Goal: Task Accomplishment & Management: Use online tool/utility

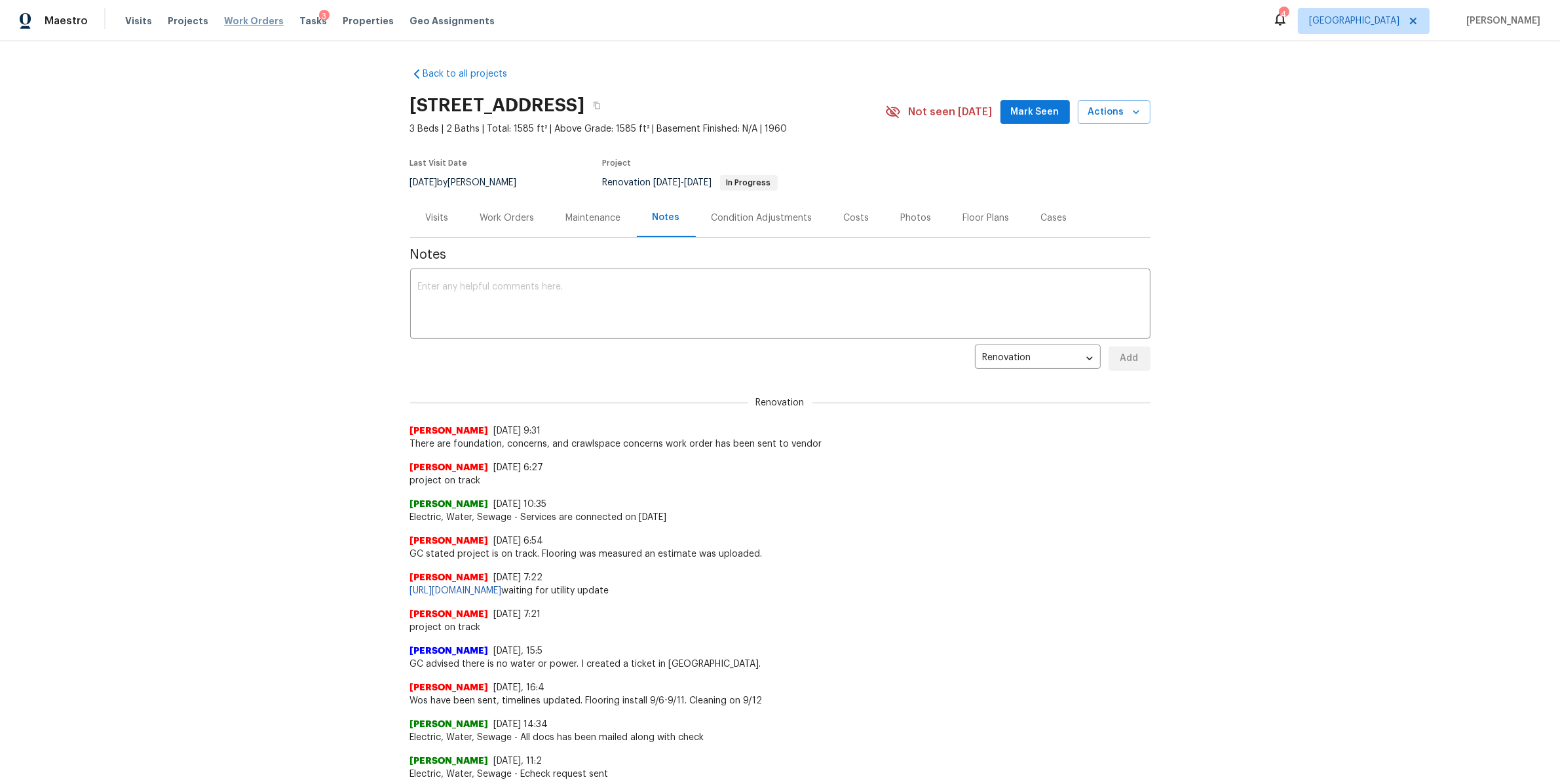
click at [243, 22] on span "Work Orders" at bounding box center [253, 21] width 59 height 13
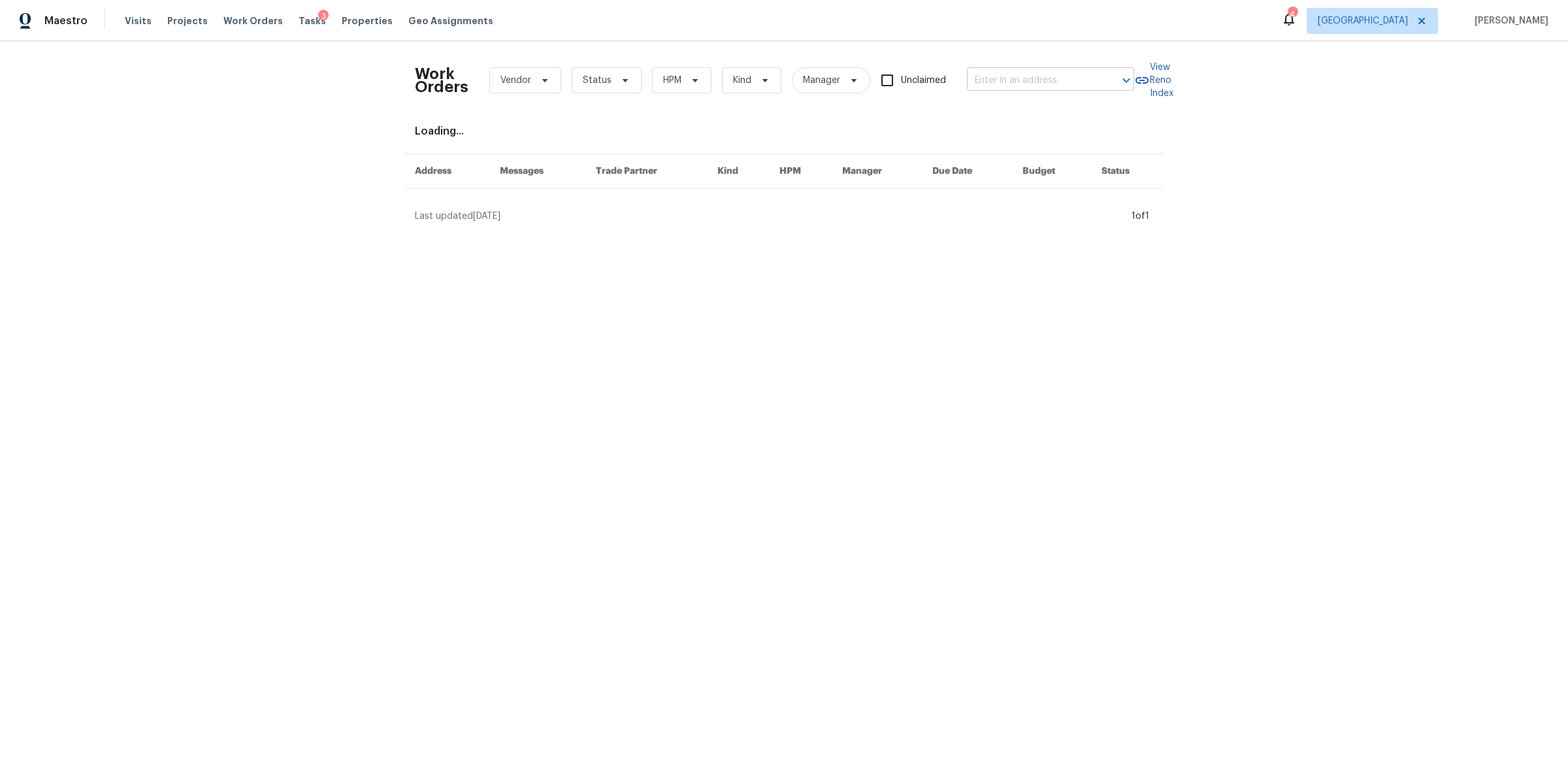
click at [1052, 77] on input "text" at bounding box center [1032, 81] width 131 height 20
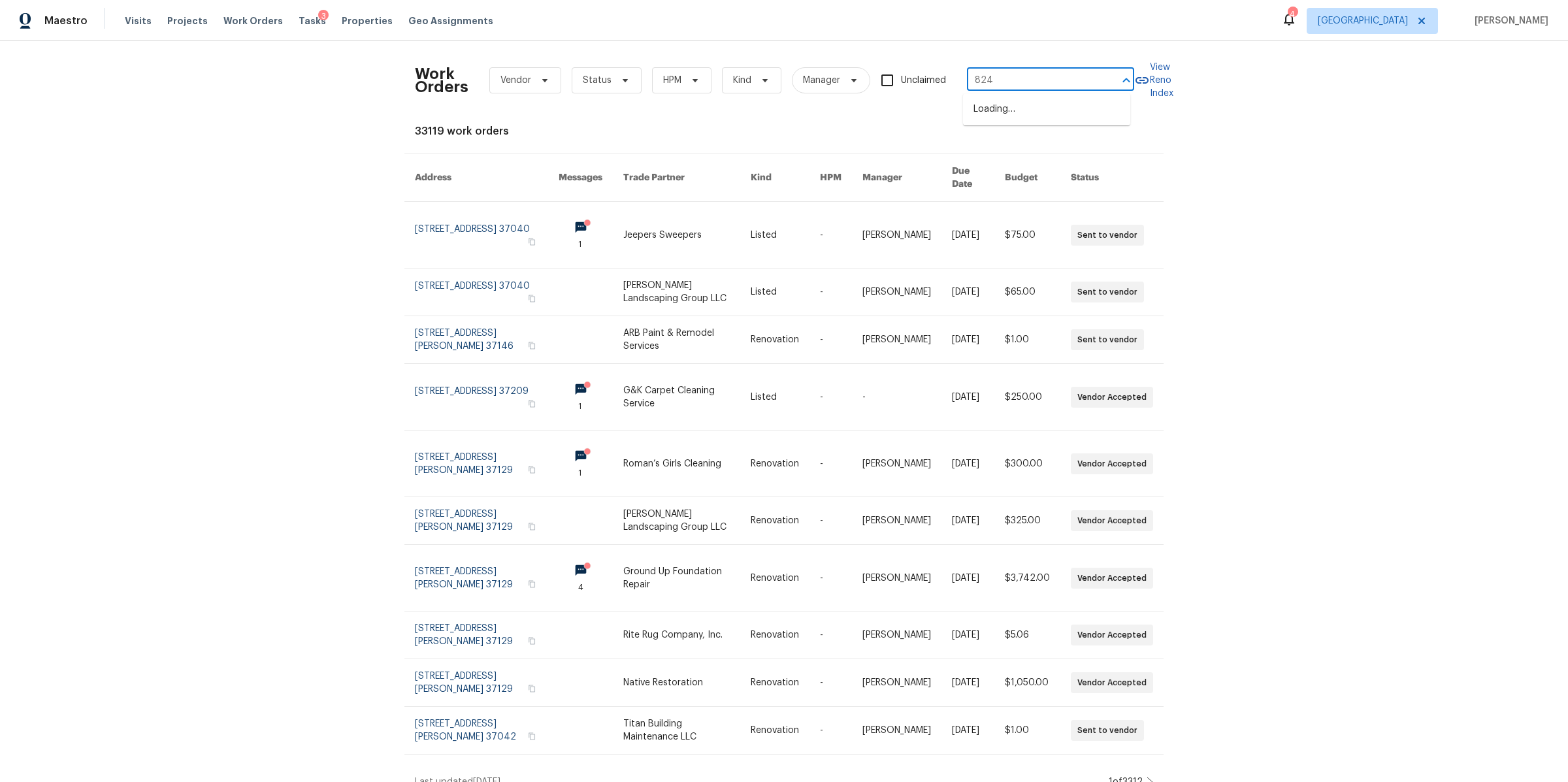
type input "824 n"
click at [1050, 109] on li "[STREET_ADDRESS]" at bounding box center [1046, 109] width 167 height 22
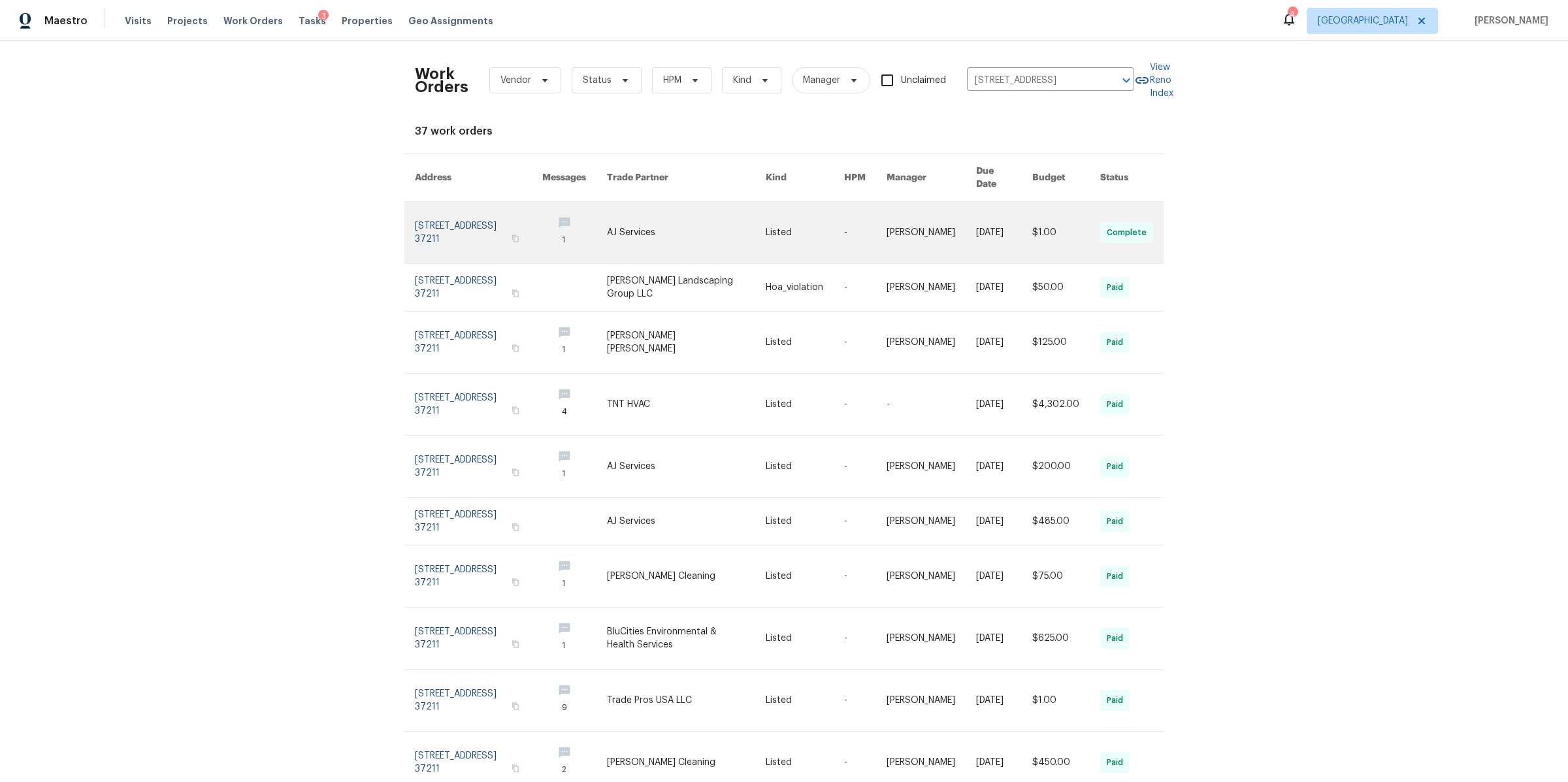
click at [487, 209] on link at bounding box center [478, 232] width 127 height 62
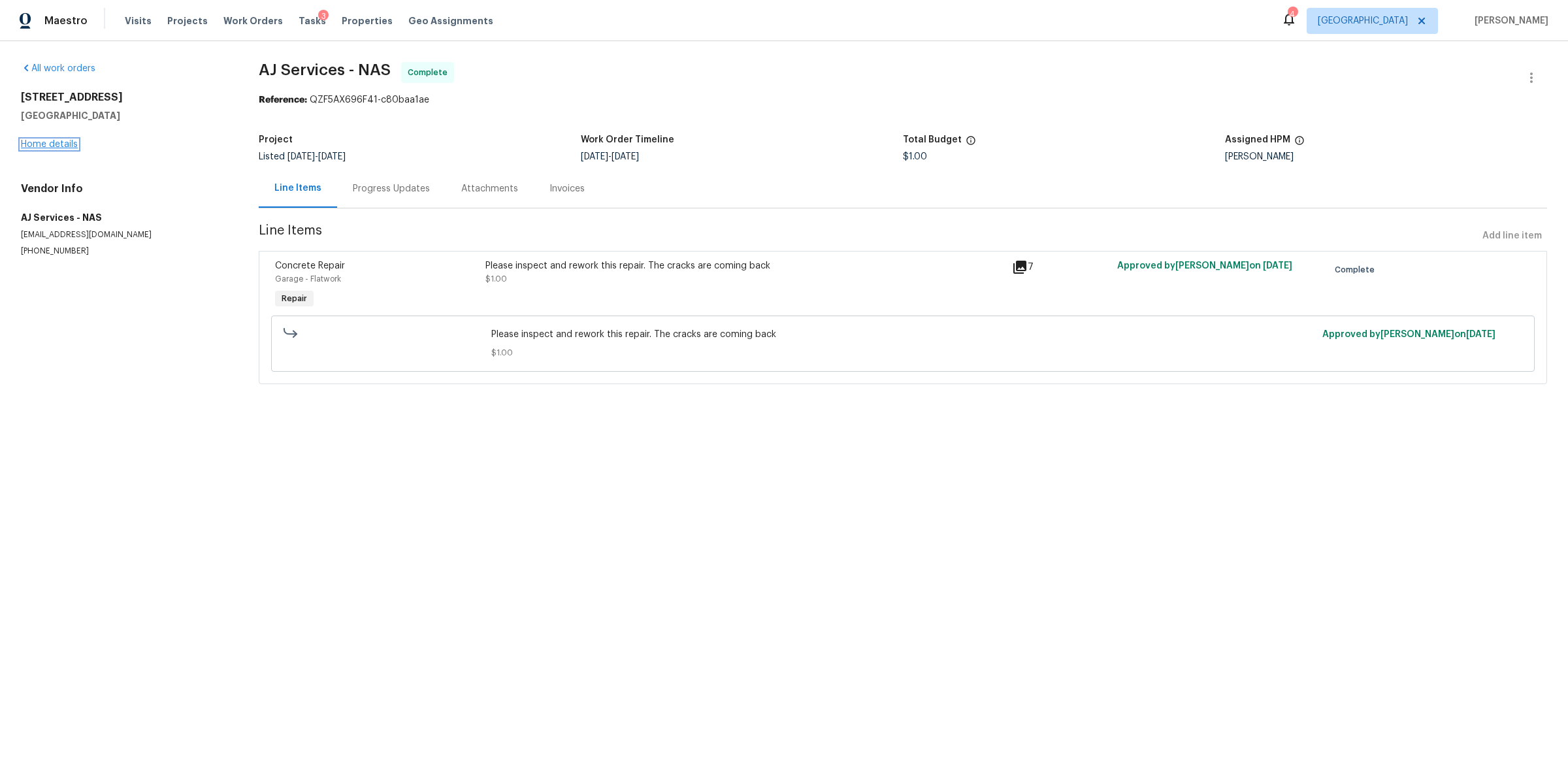
click at [53, 147] on link "Home details" at bounding box center [49, 144] width 57 height 9
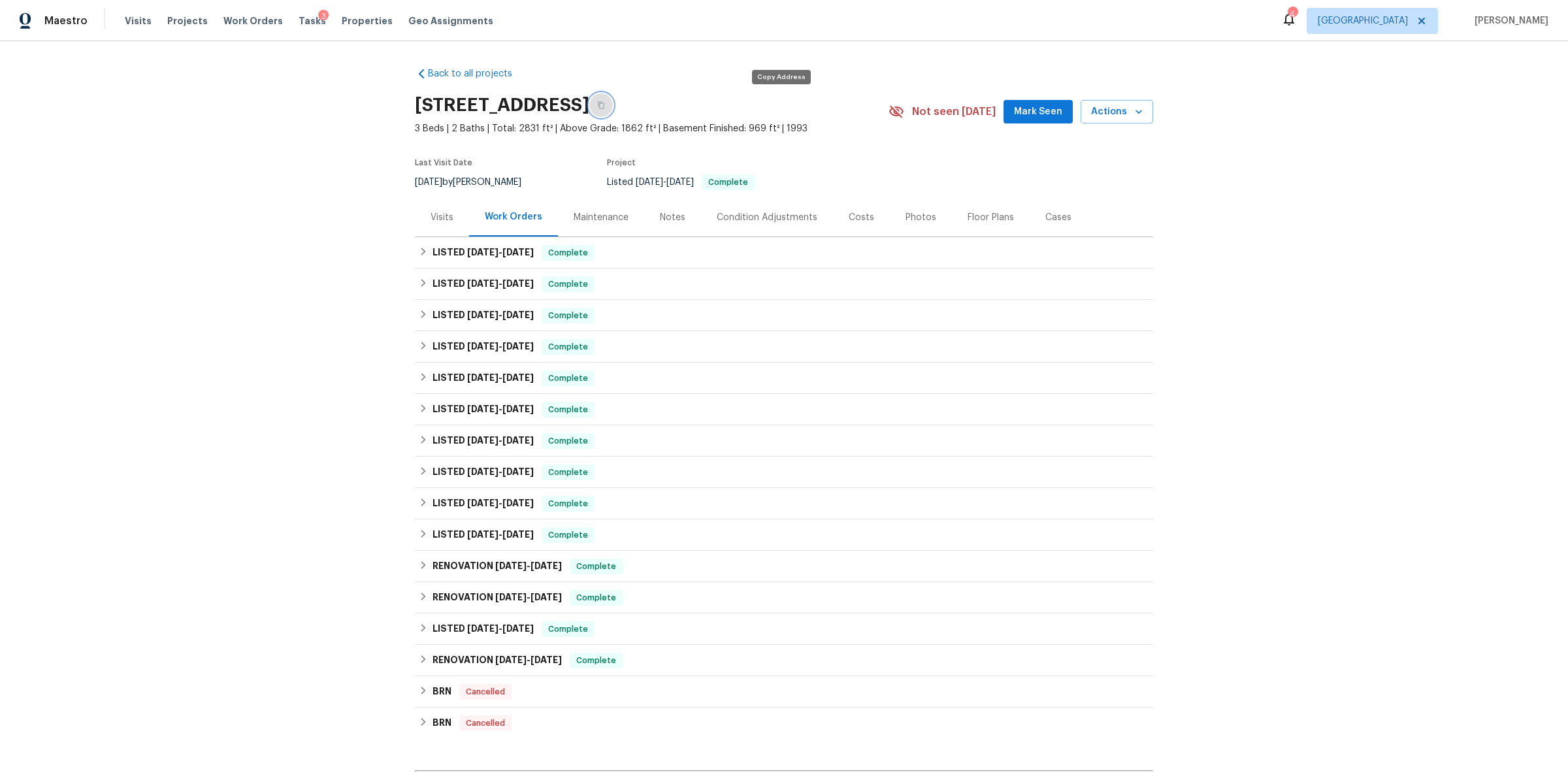
click at [605, 102] on icon "button" at bounding box center [602, 105] width 7 height 7
click at [856, 215] on div "Costs" at bounding box center [861, 217] width 26 height 13
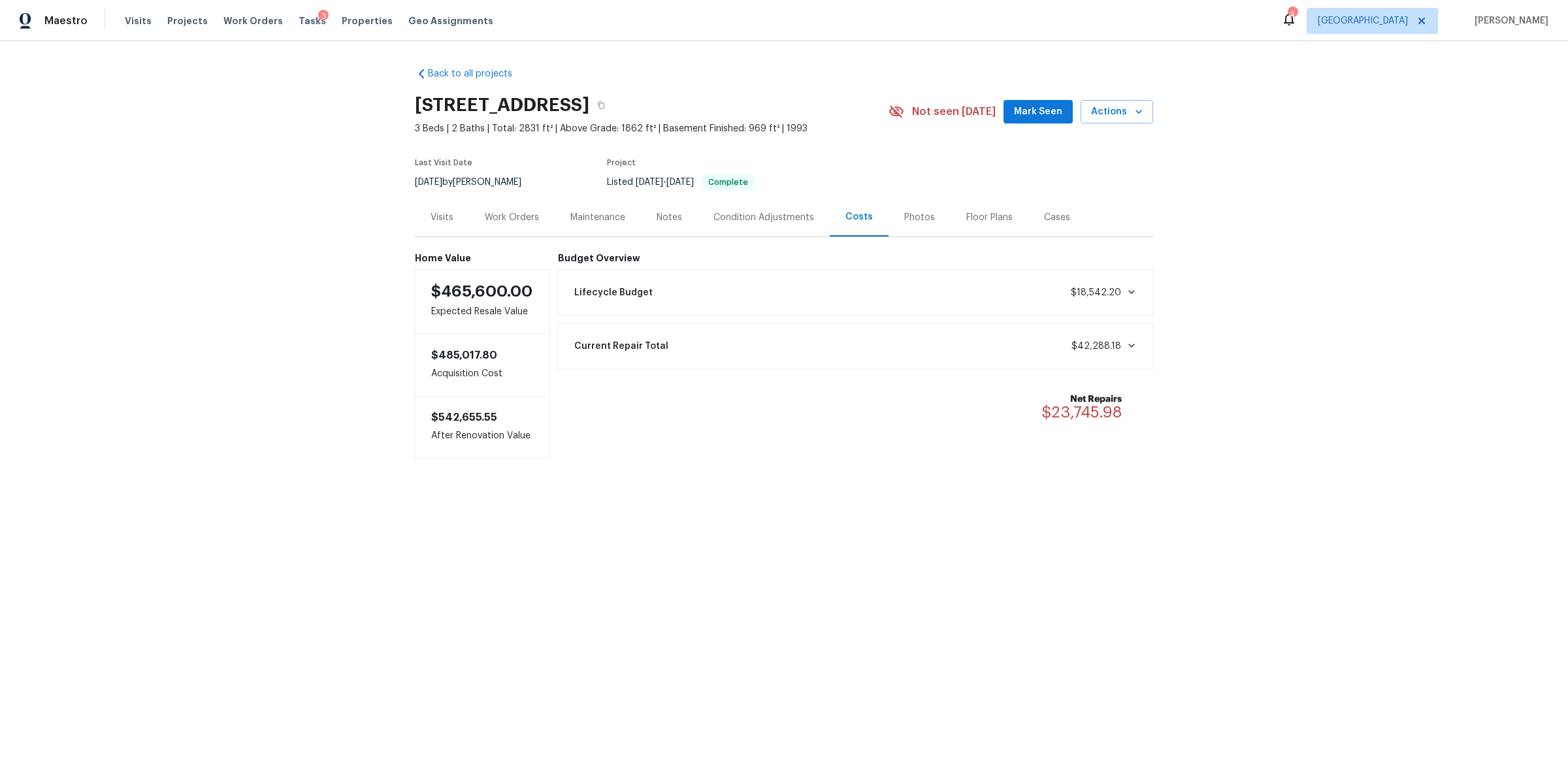
click at [672, 222] on div "Notes" at bounding box center [669, 217] width 26 height 13
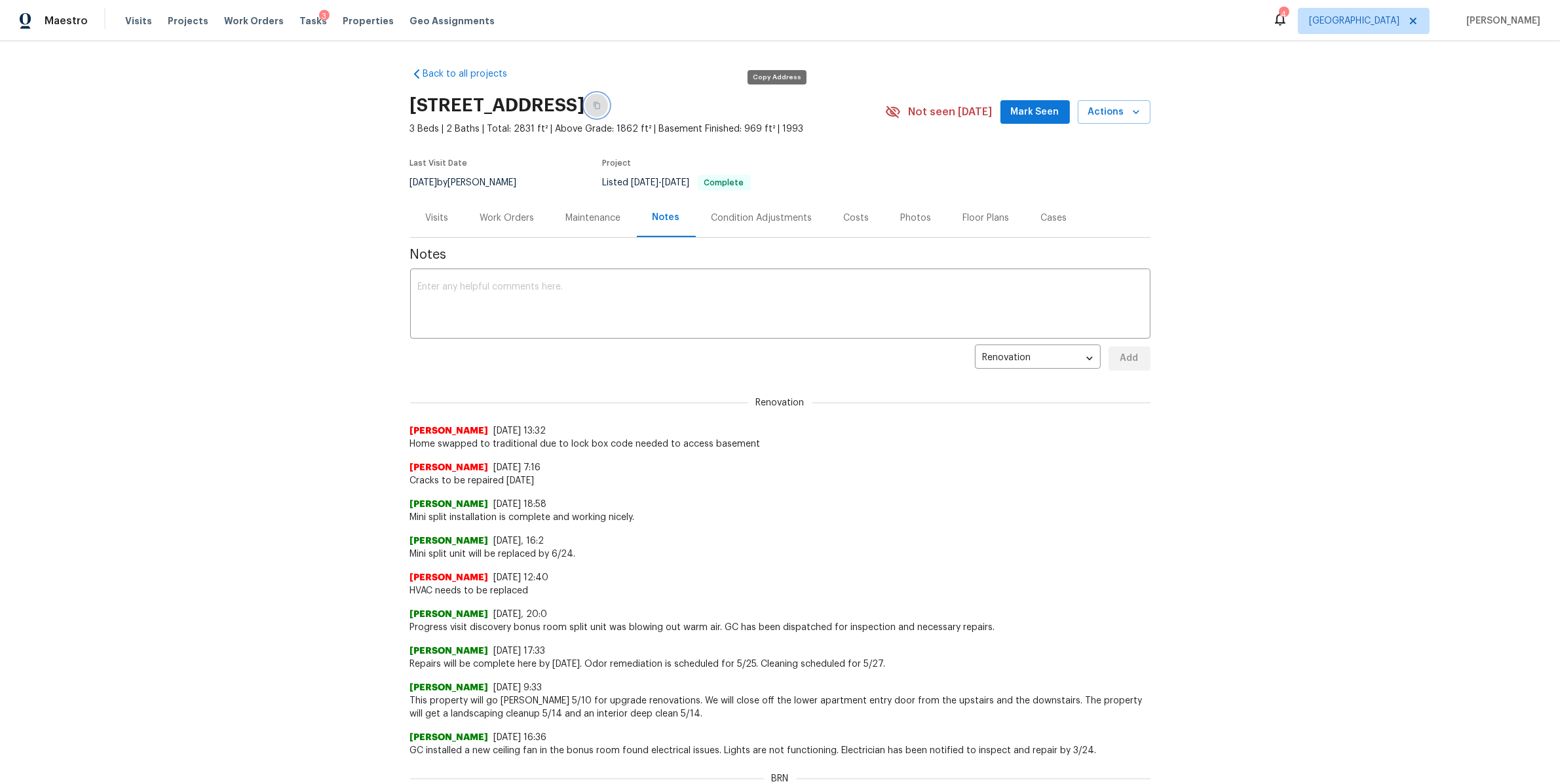
click at [600, 107] on icon "button" at bounding box center [596, 105] width 8 height 8
click at [433, 225] on div "Visits" at bounding box center [437, 218] width 54 height 38
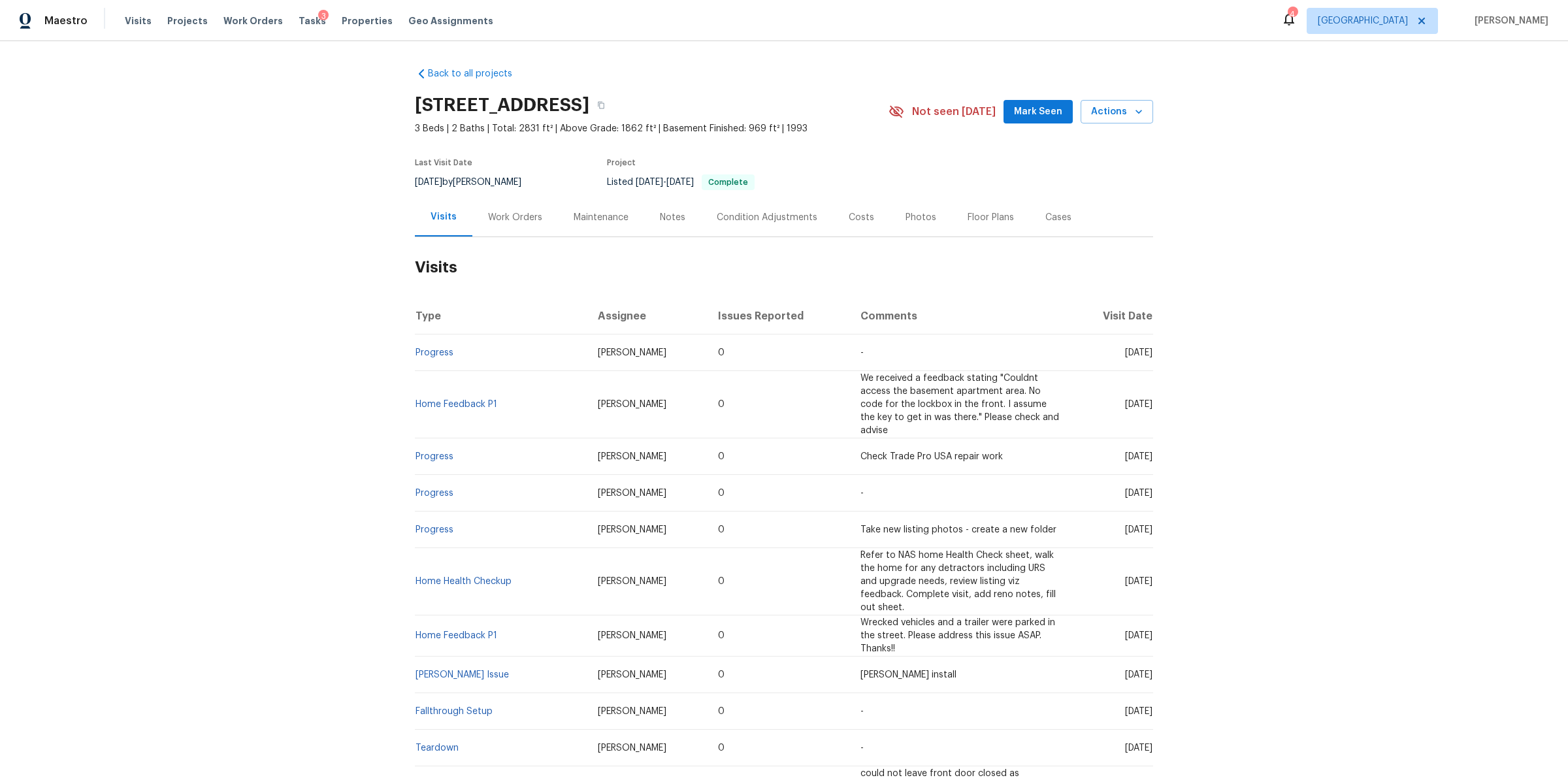
scroll to position [919, 0]
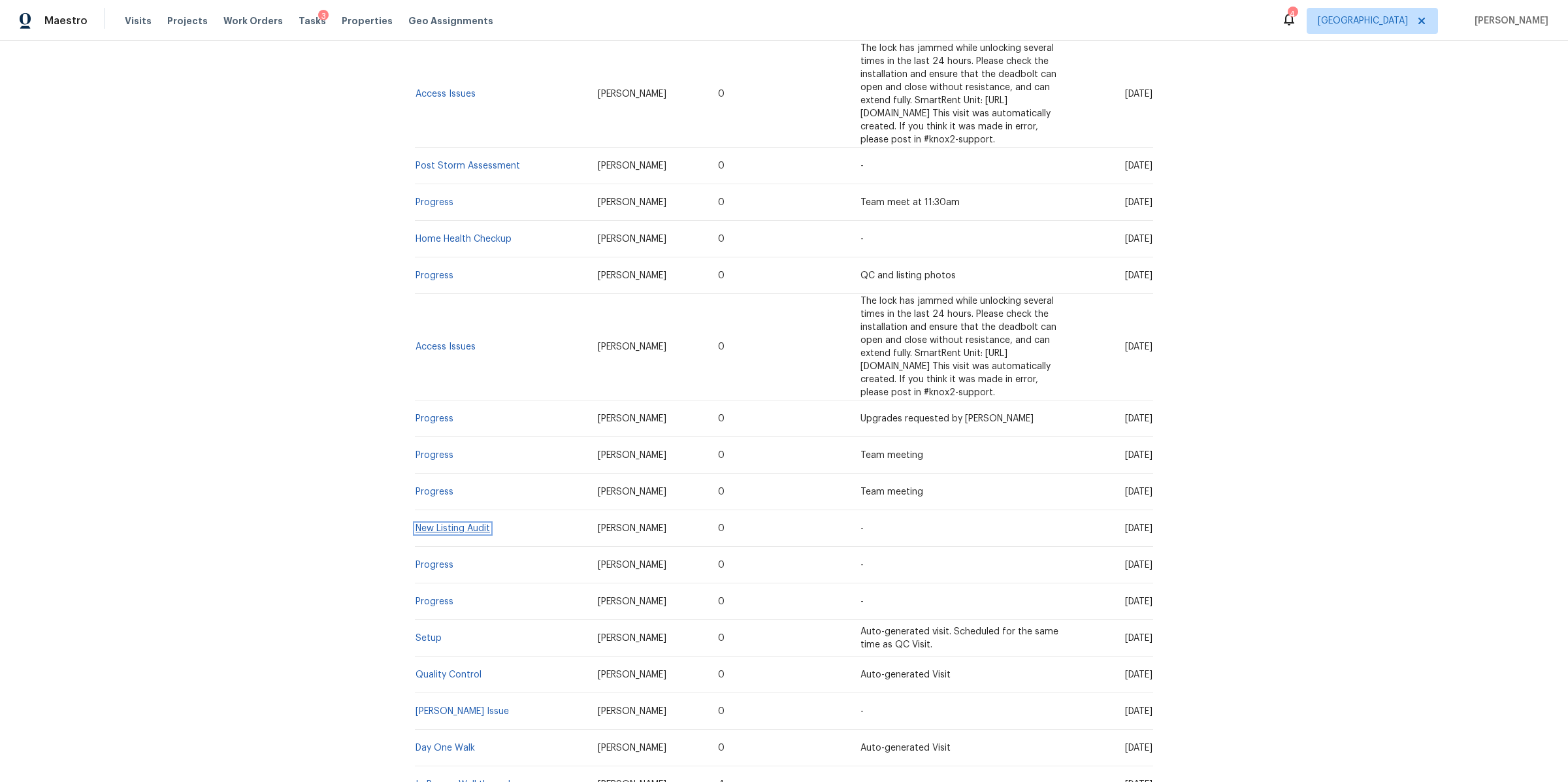
click at [438, 524] on link "New Listing Audit" at bounding box center [452, 528] width 74 height 9
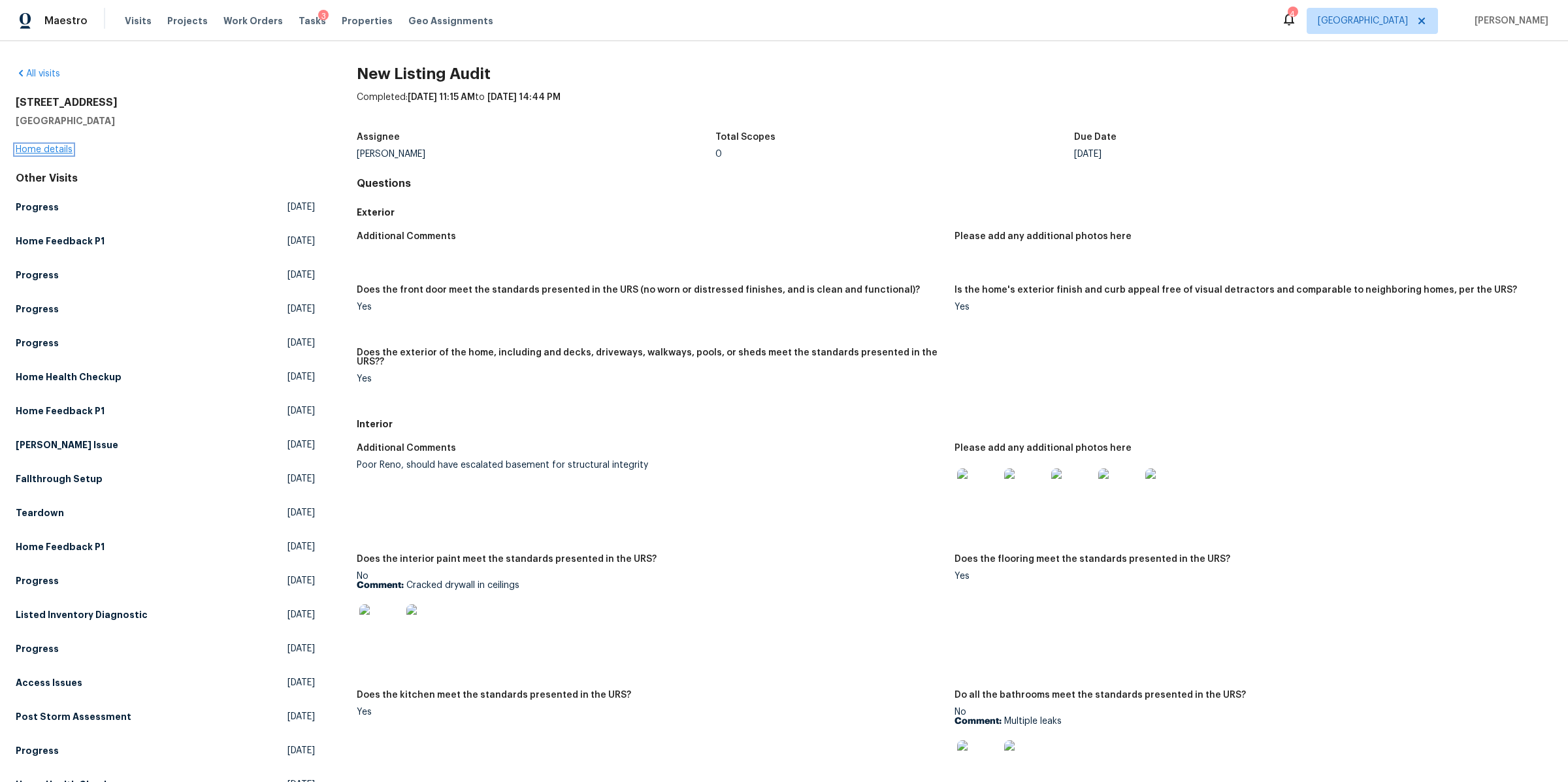
click at [42, 148] on link "Home details" at bounding box center [44, 149] width 57 height 9
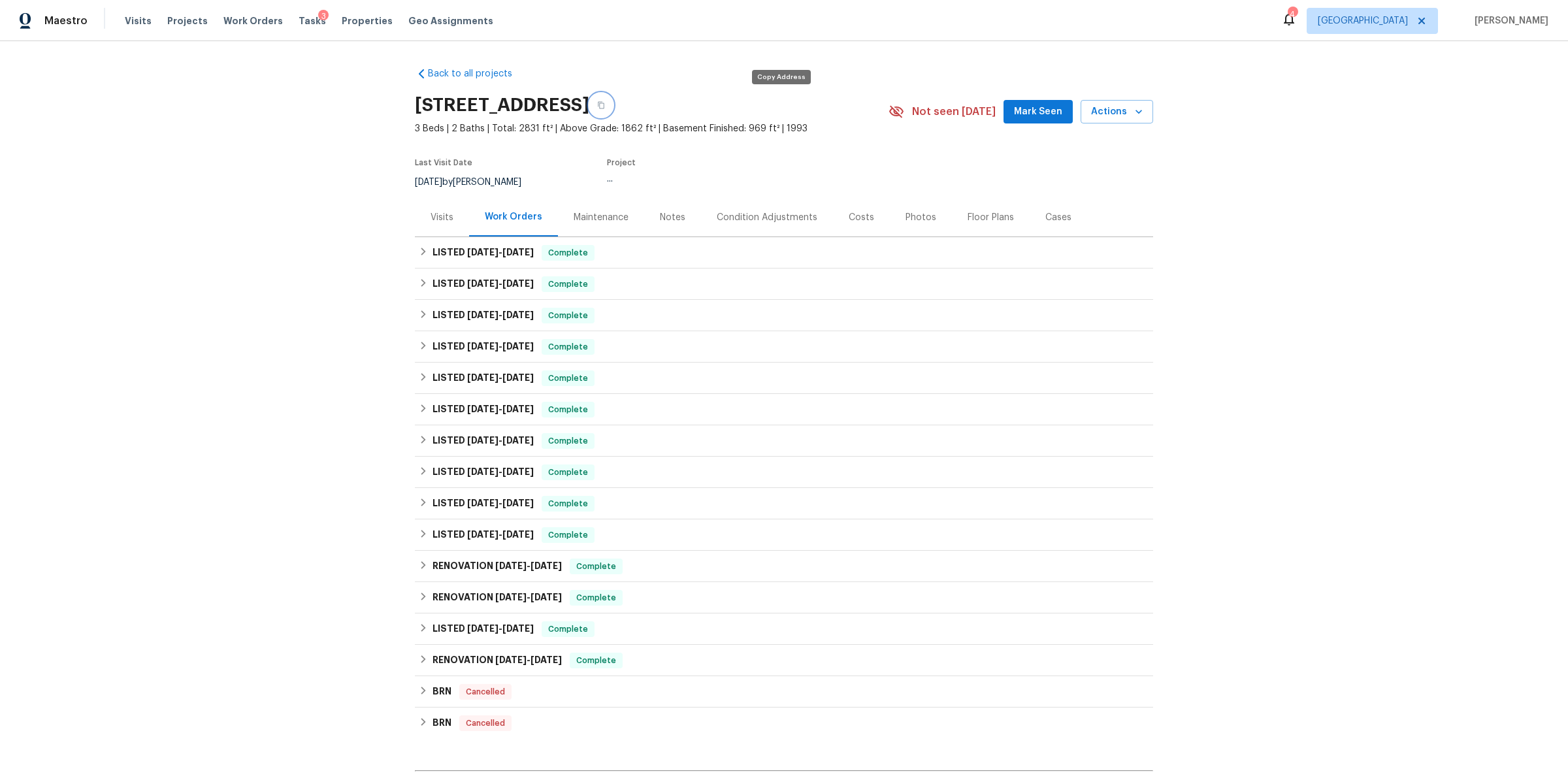
click at [605, 107] on icon "button" at bounding box center [601, 105] width 7 height 7
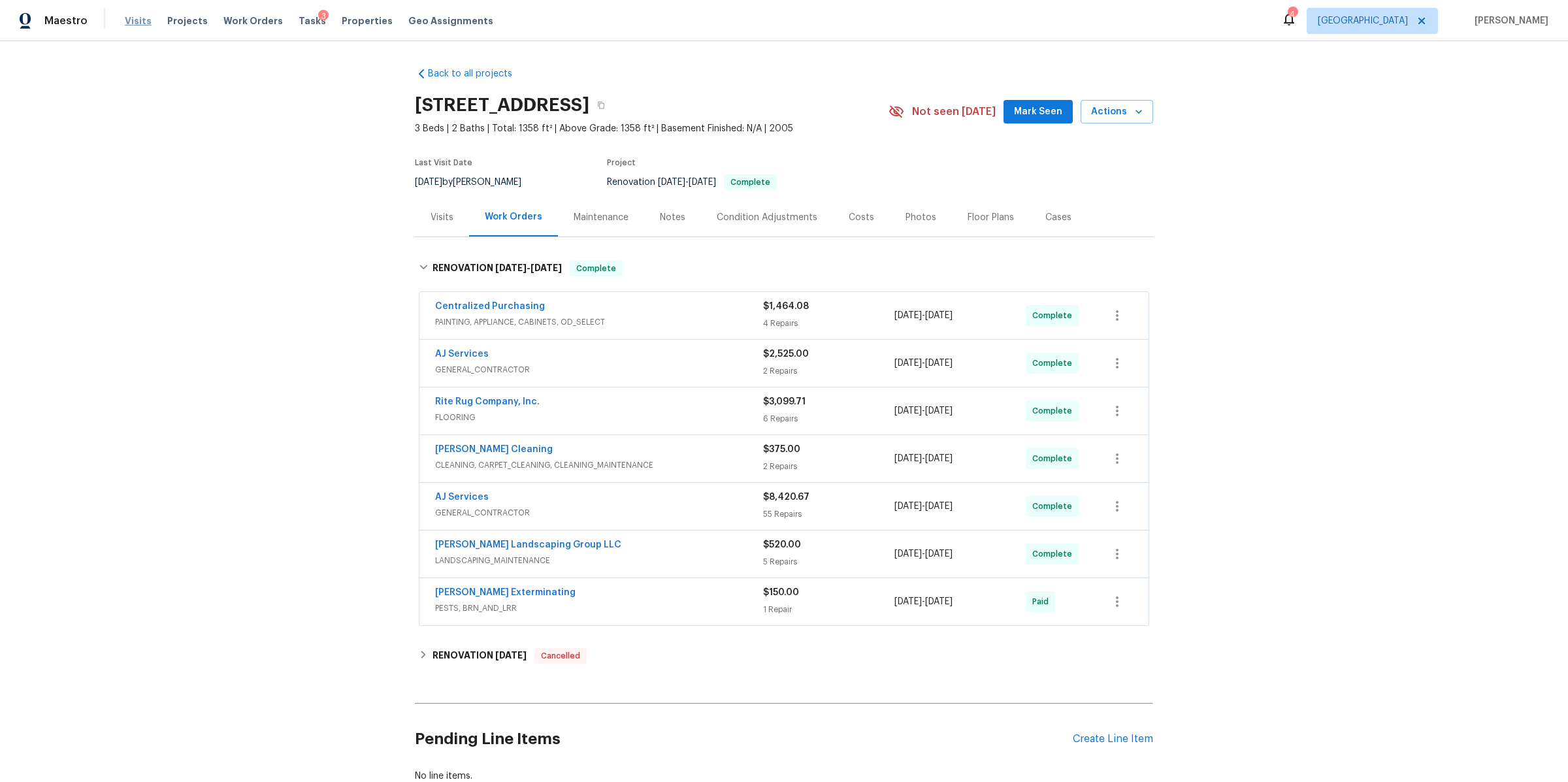
click at [129, 22] on span "Visits" at bounding box center [138, 21] width 27 height 13
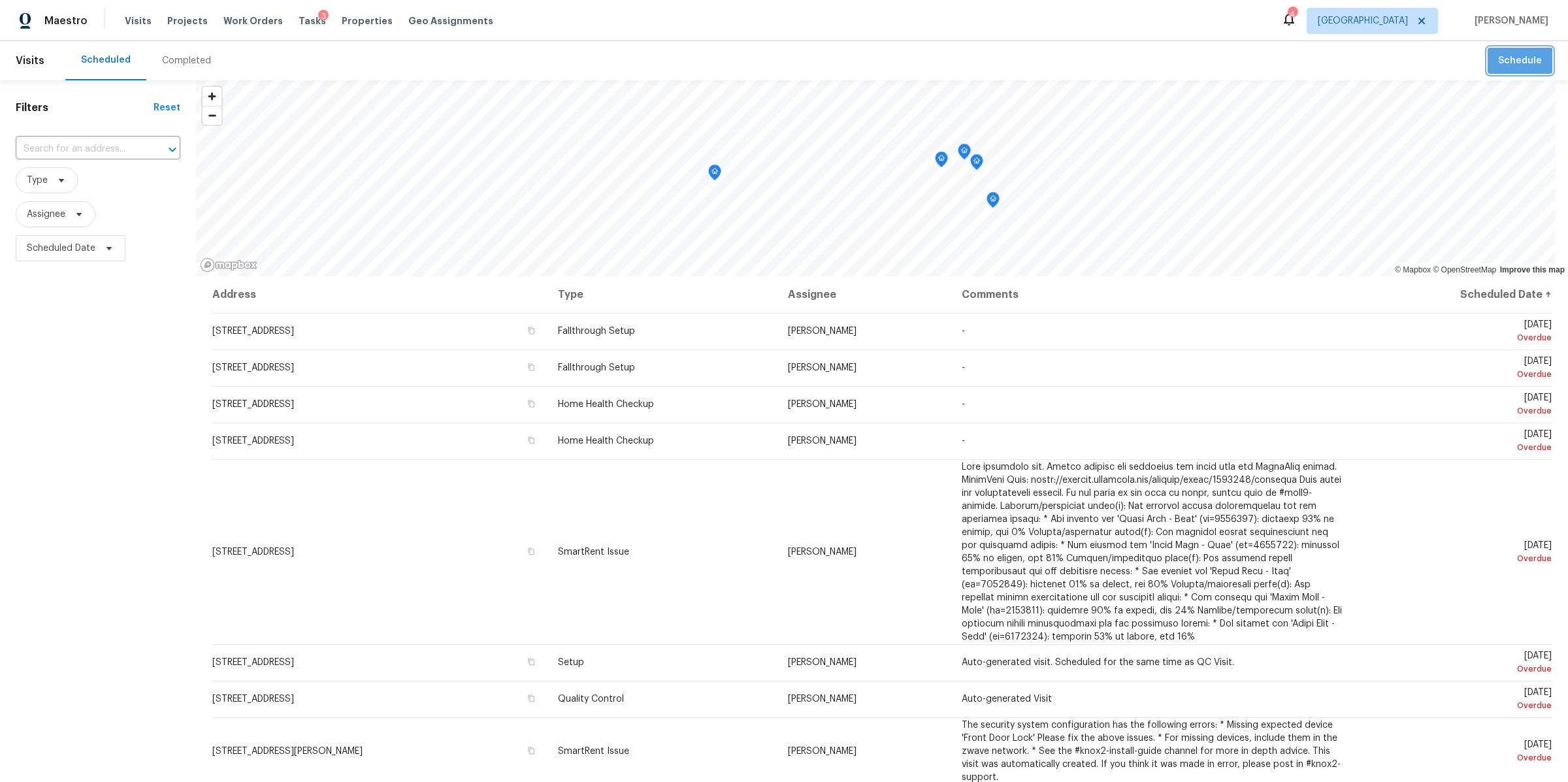
click at [1505, 72] on button "Schedule" at bounding box center [1521, 61] width 65 height 27
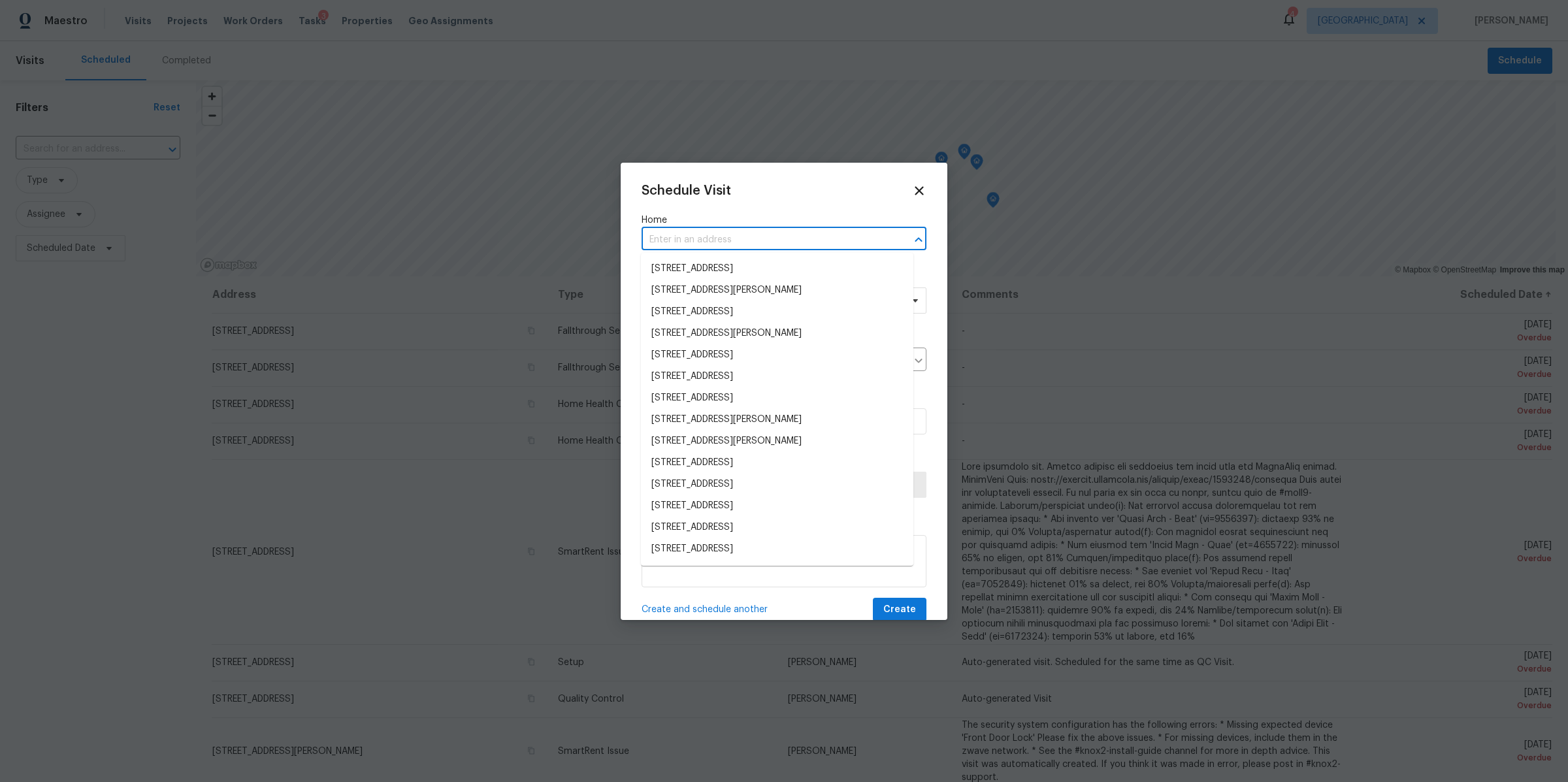
click at [794, 243] on input "text" at bounding box center [766, 240] width 248 height 20
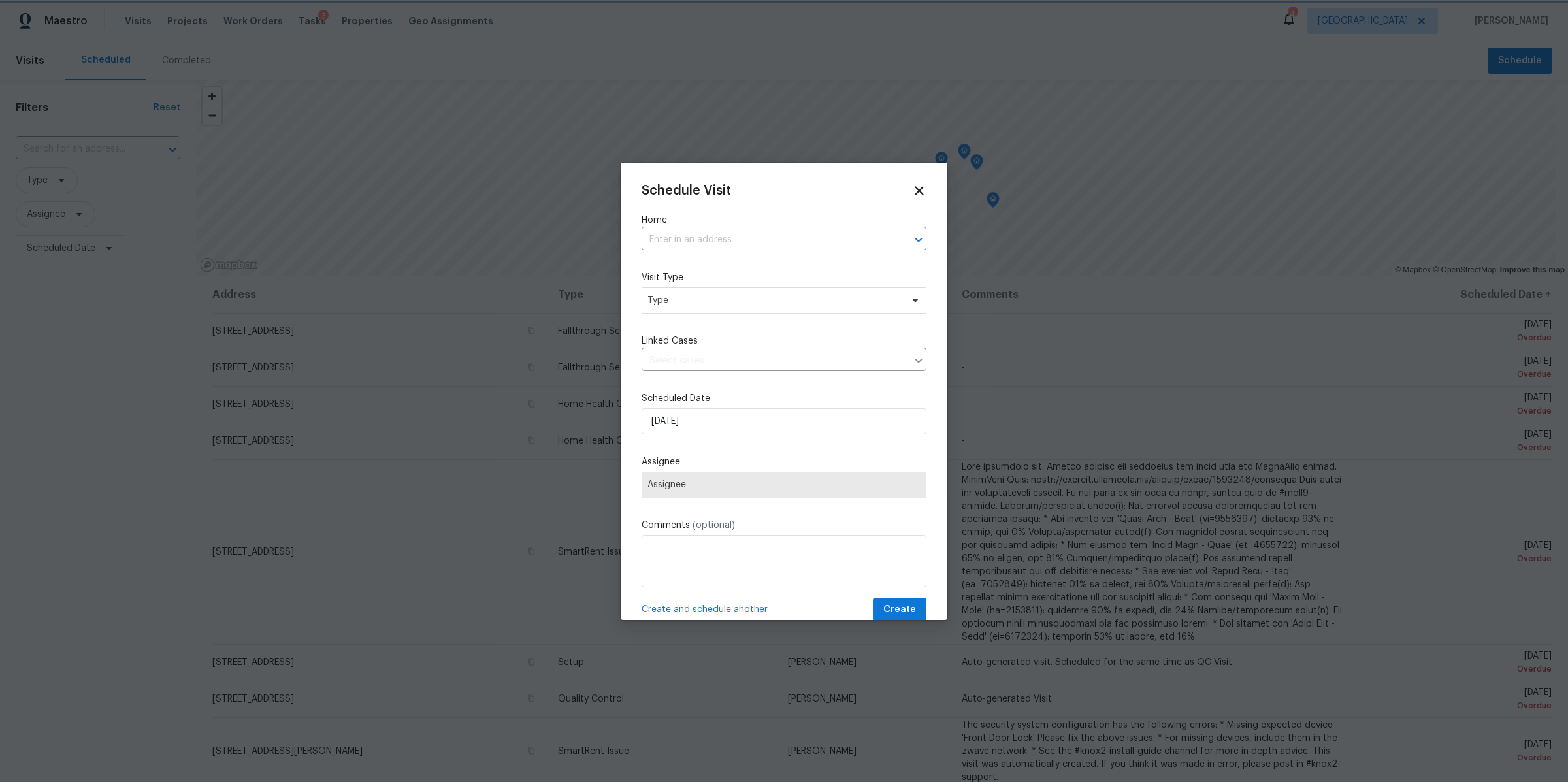
click at [78, 310] on div at bounding box center [784, 391] width 1568 height 782
click at [102, 153] on div at bounding box center [784, 391] width 1568 height 782
click at [911, 189] on icon at bounding box center [919, 191] width 15 height 15
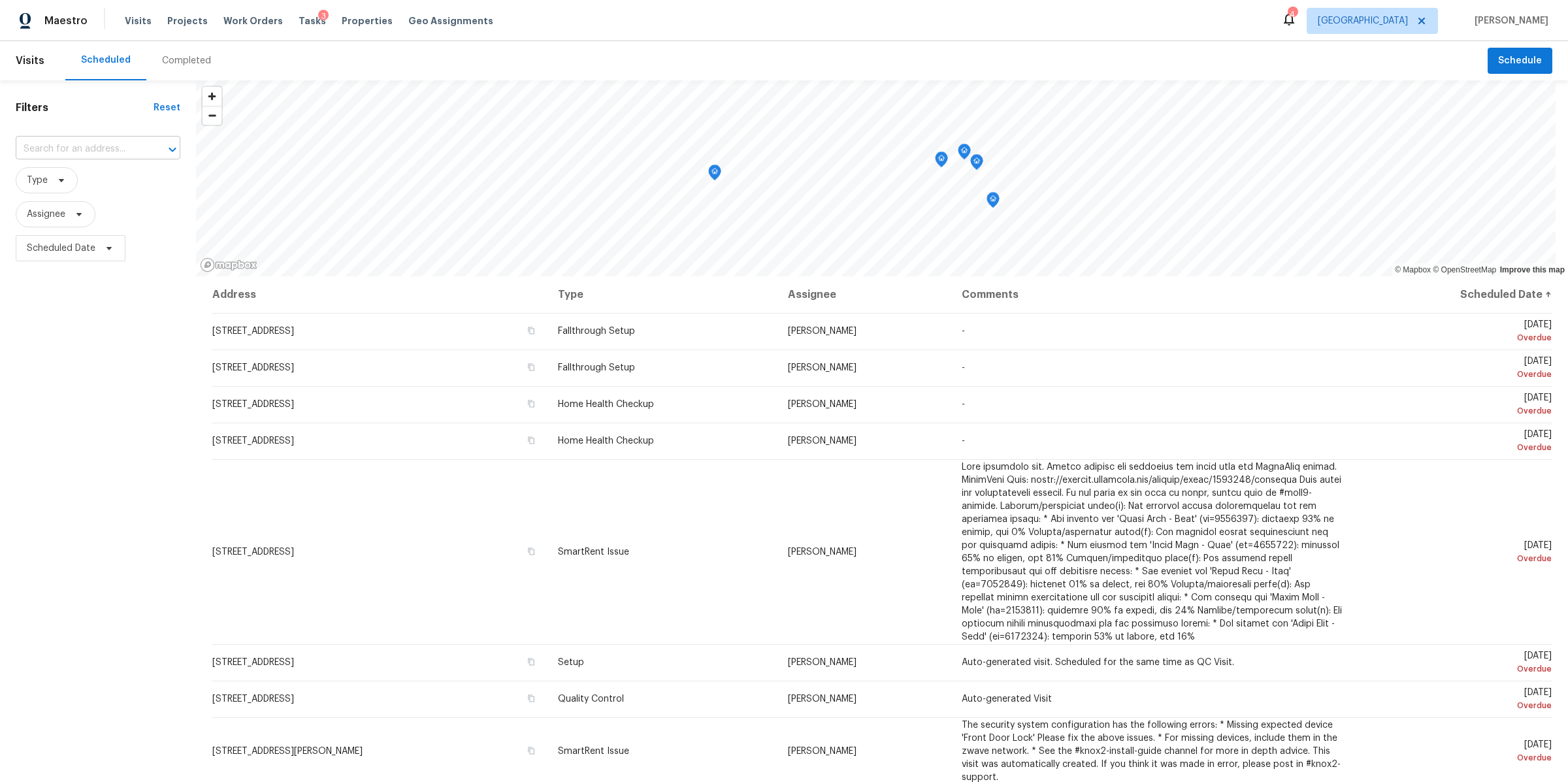
click at [89, 148] on input "text" at bounding box center [80, 149] width 128 height 20
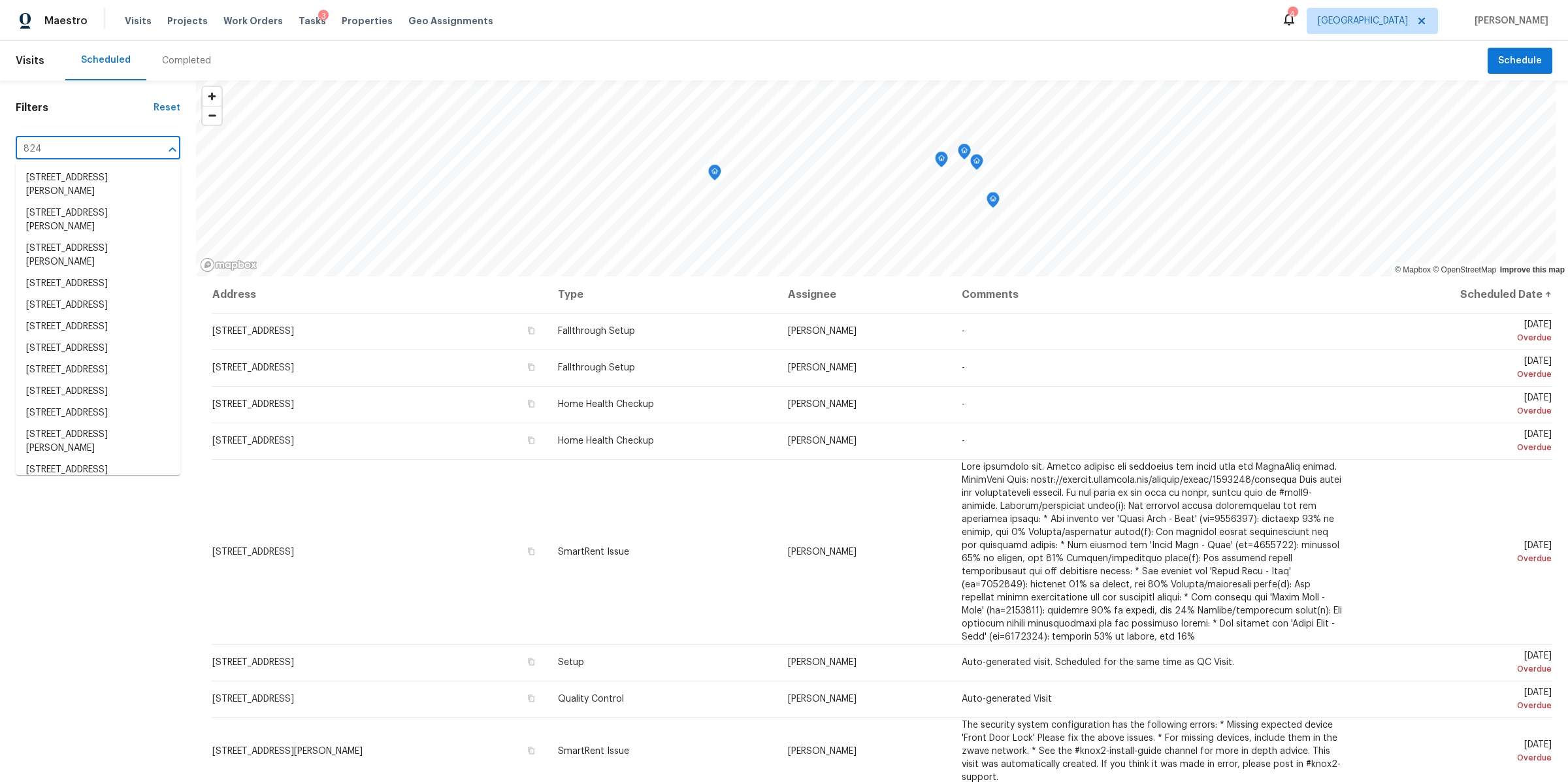
type input "824 n"
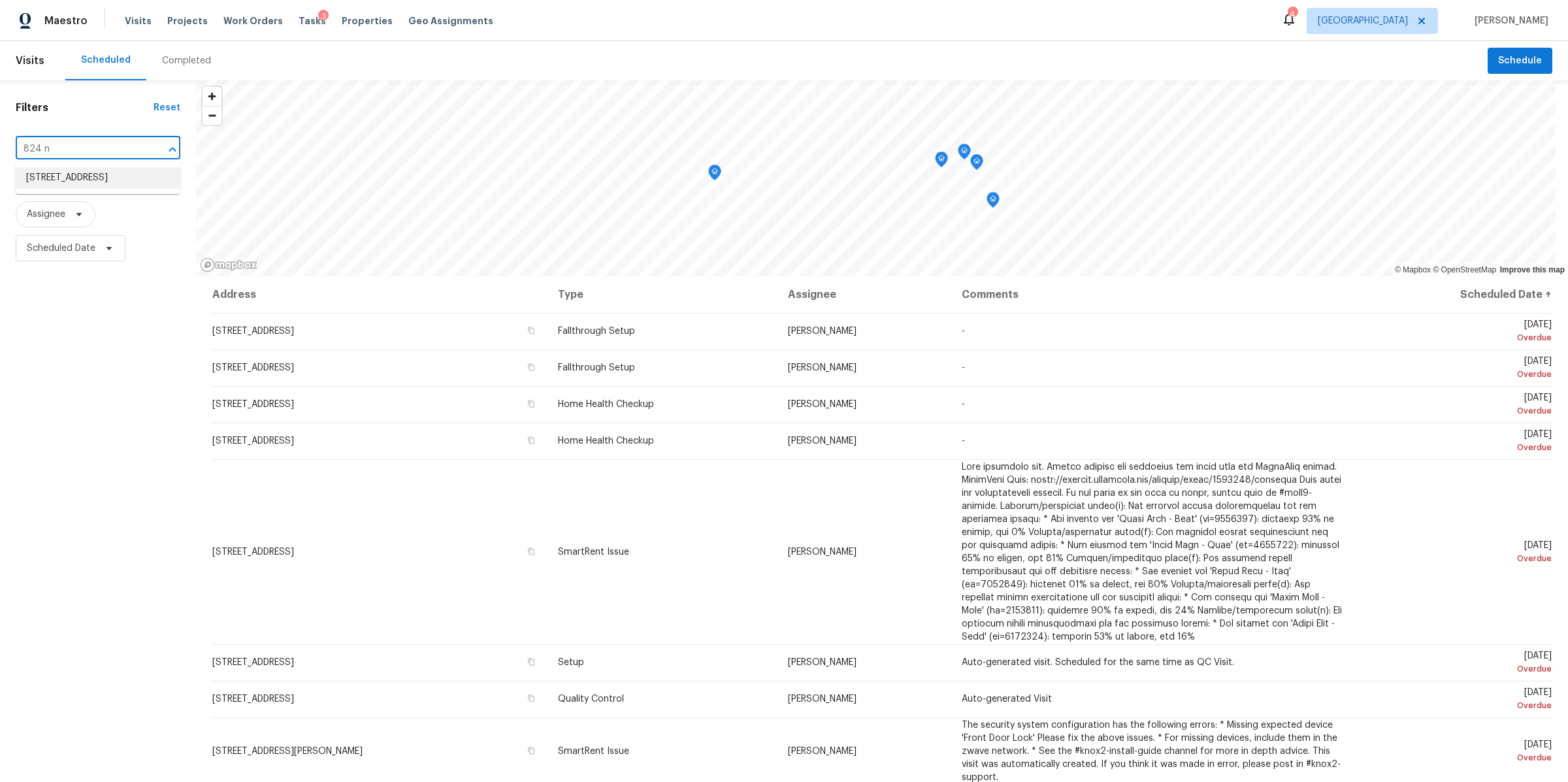
click at [62, 186] on li "[STREET_ADDRESS]" at bounding box center [98, 178] width 165 height 22
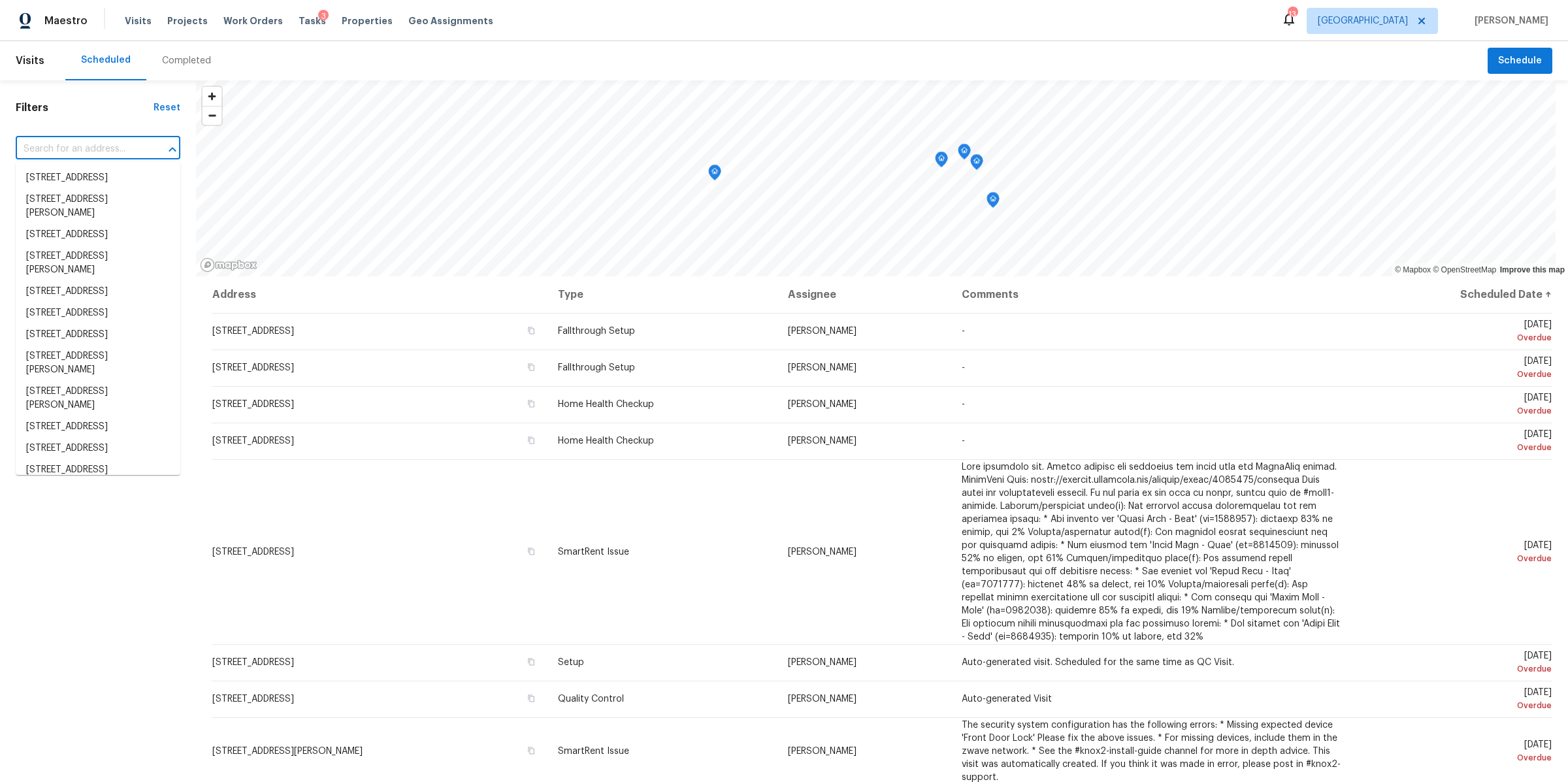
click at [72, 151] on input "text" at bounding box center [80, 149] width 128 height 20
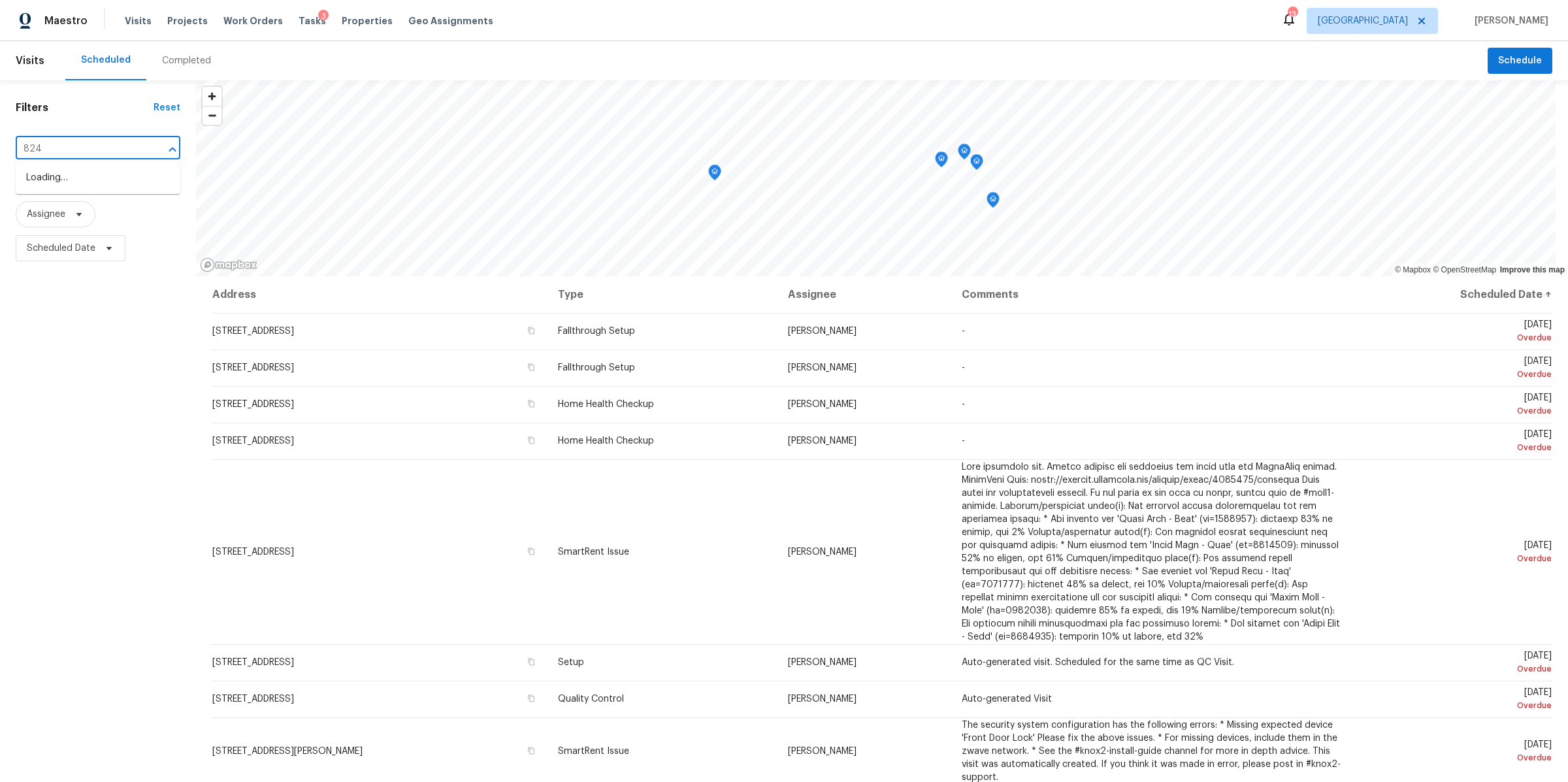
type input "824 n"
click at [57, 176] on li "[STREET_ADDRESS]" at bounding box center [98, 178] width 165 height 22
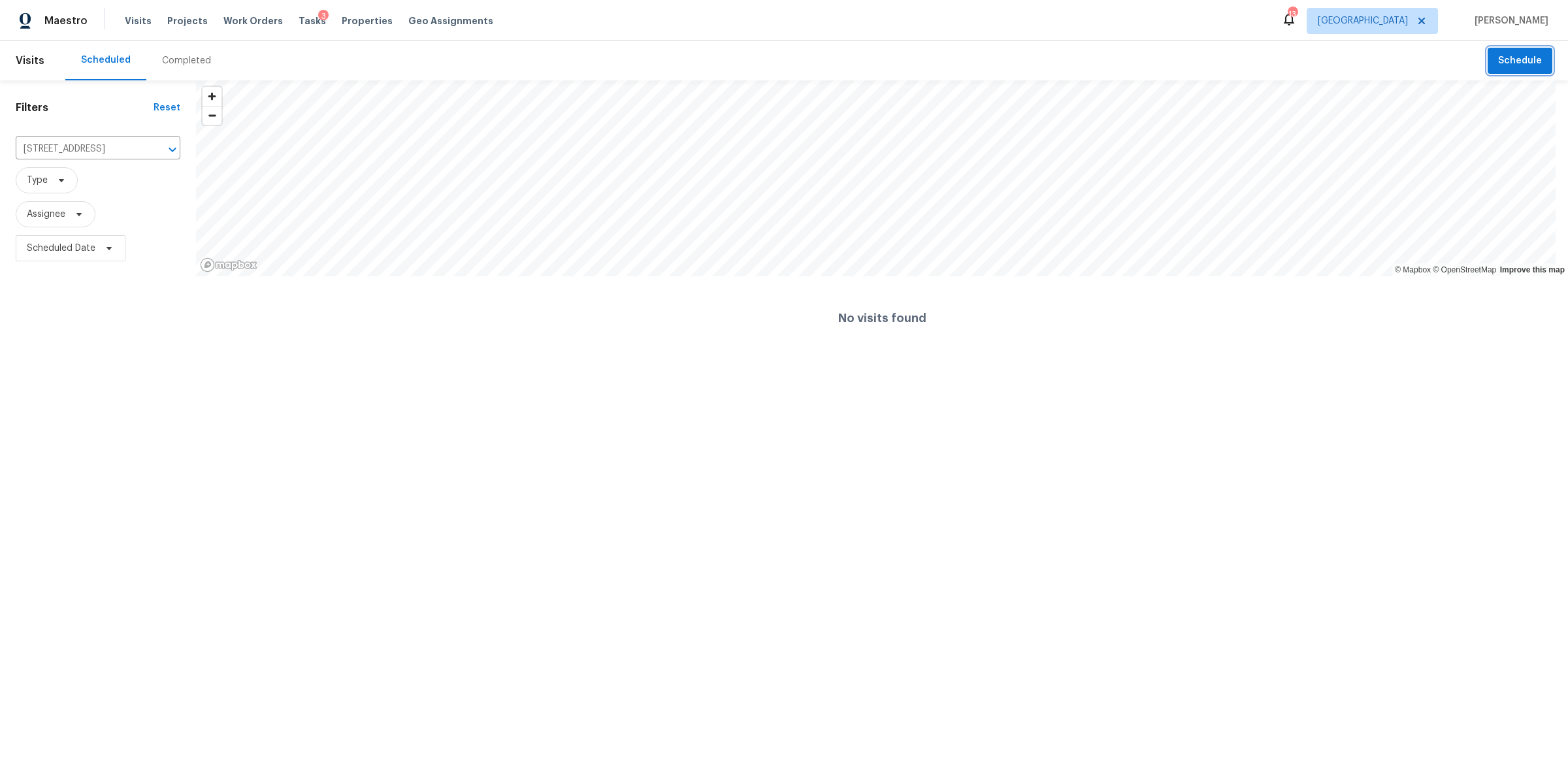
click at [1499, 67] on span "Schedule" at bounding box center [1521, 62] width 44 height 17
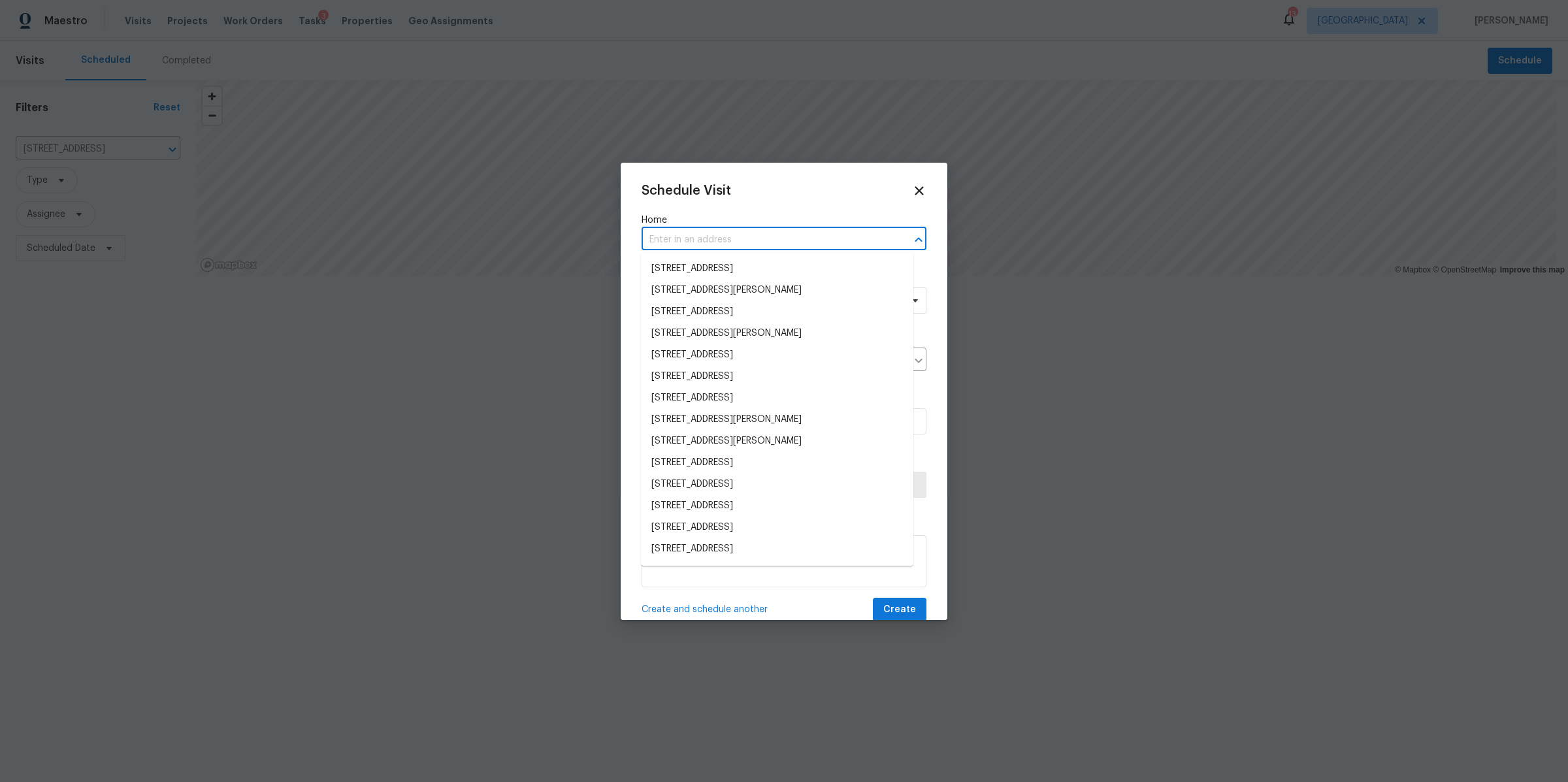
click at [789, 241] on input "text" at bounding box center [766, 240] width 248 height 20
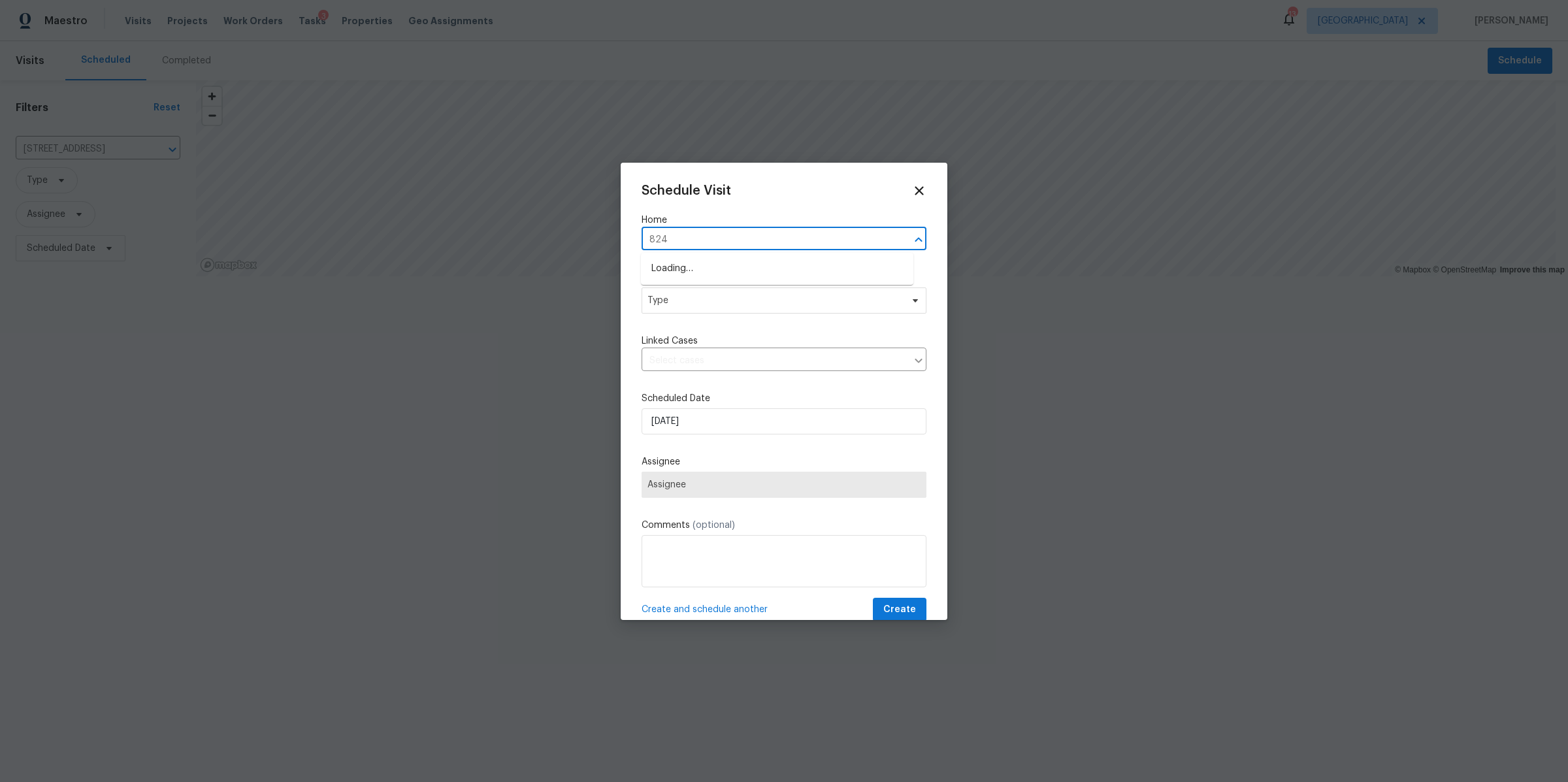
type input "824 n"
click at [765, 271] on li "[STREET_ADDRESS]" at bounding box center [777, 269] width 272 height 22
click at [746, 301] on span "Type" at bounding box center [774, 301] width 254 height 13
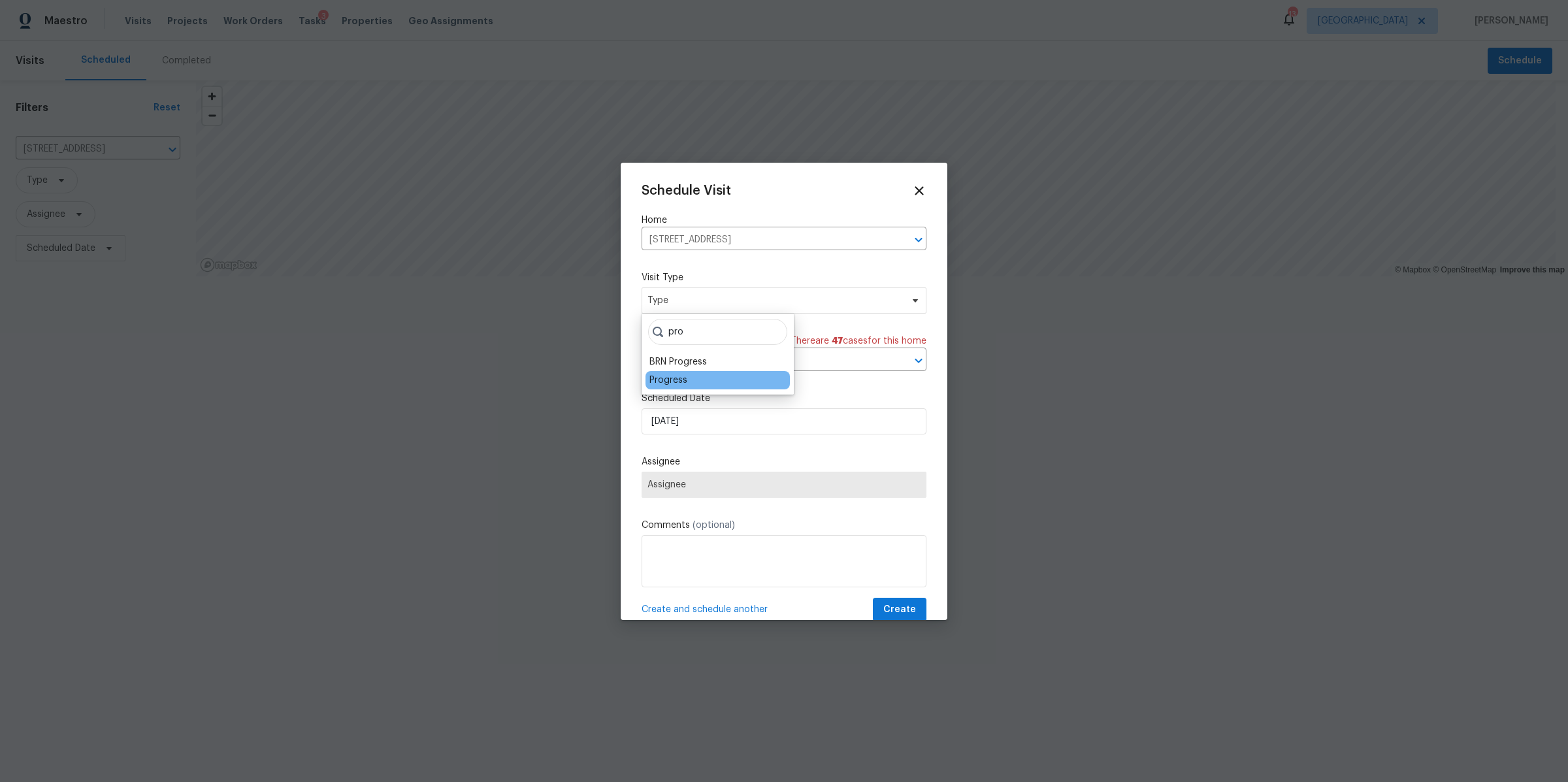
type input "pro"
click at [673, 380] on div "Progress" at bounding box center [668, 381] width 37 height 13
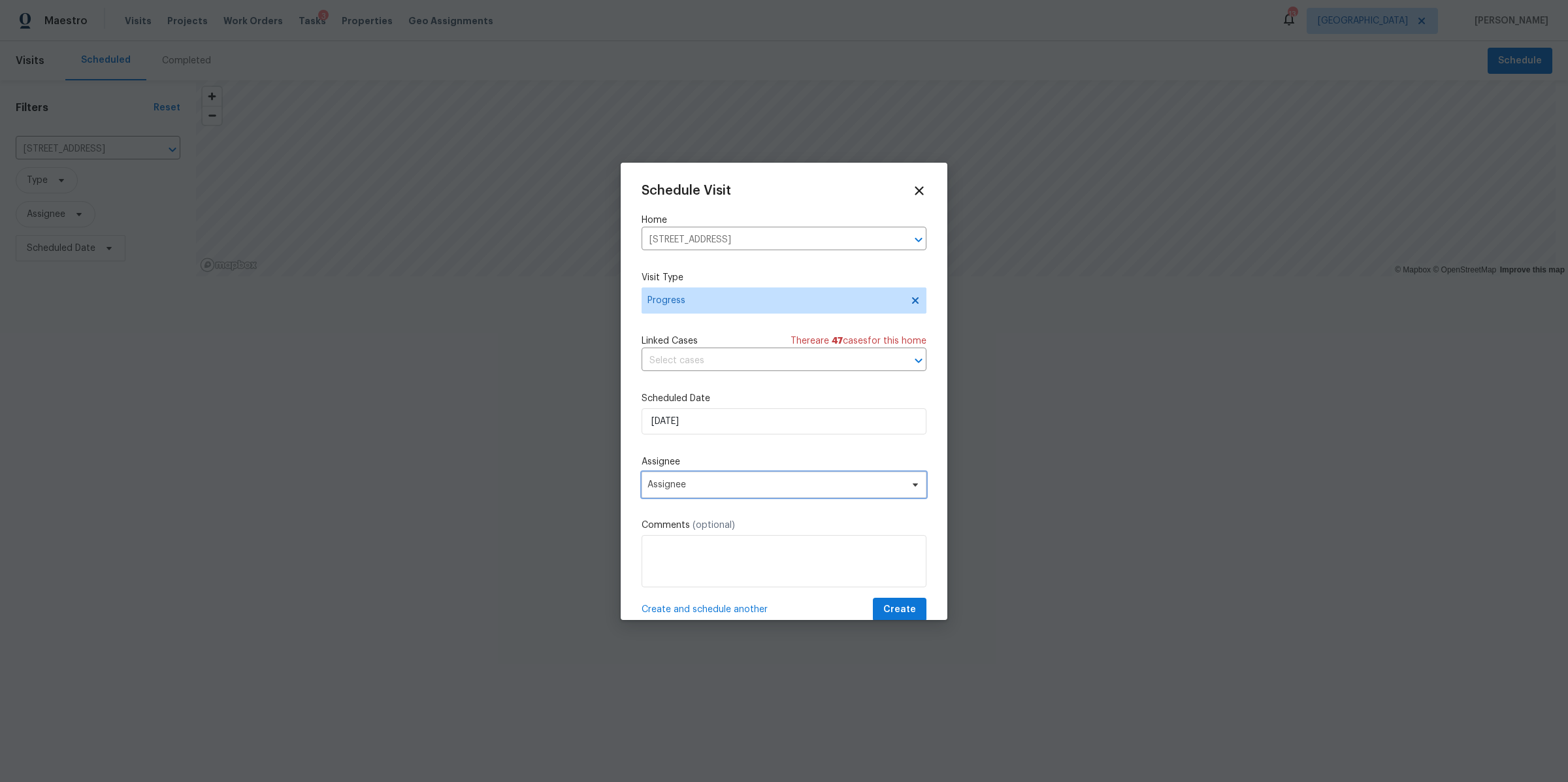
click at [696, 490] on span "Assignee" at bounding box center [775, 485] width 256 height 11
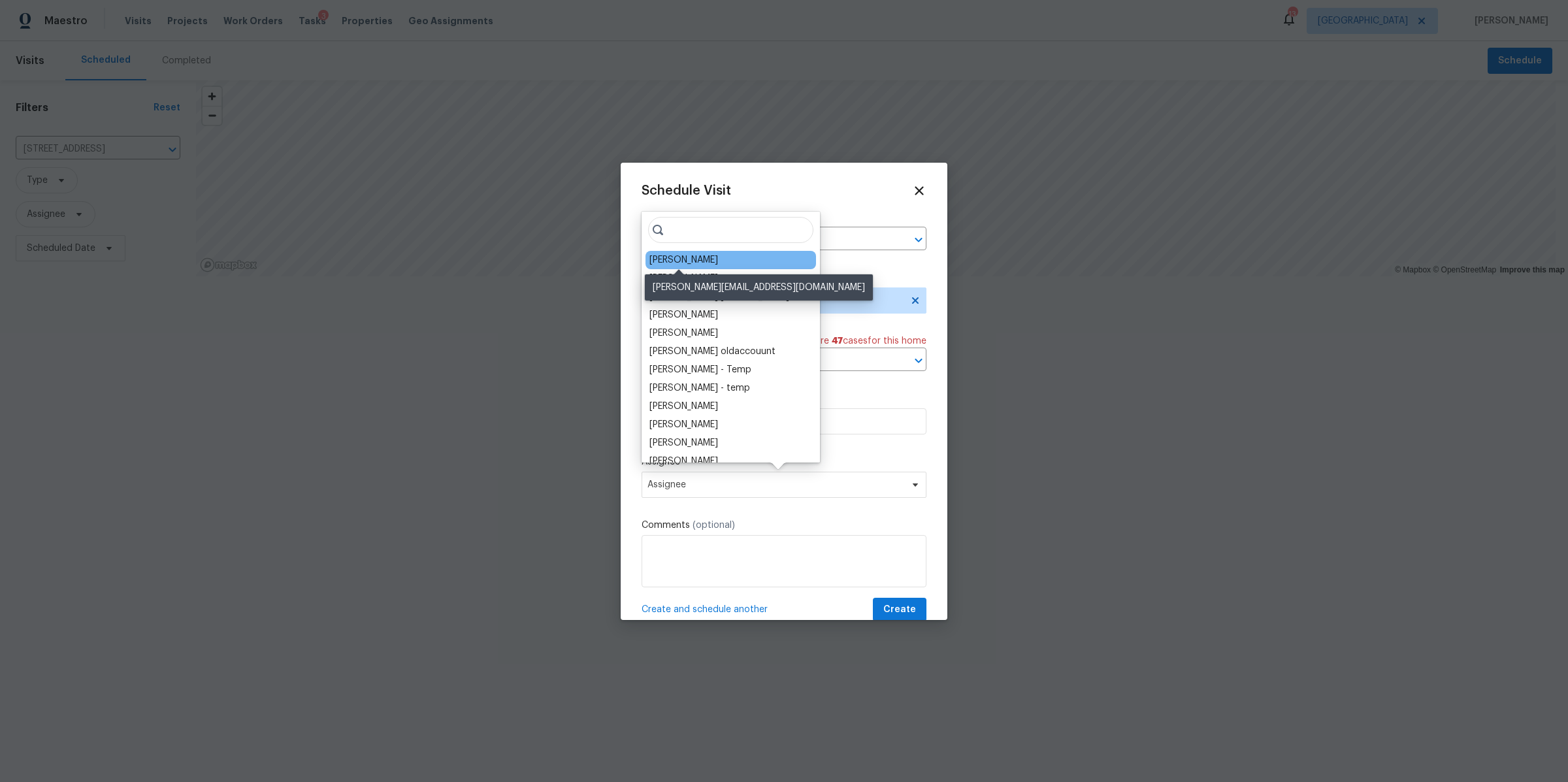
click at [663, 255] on div "[PERSON_NAME]" at bounding box center [684, 260] width 68 height 13
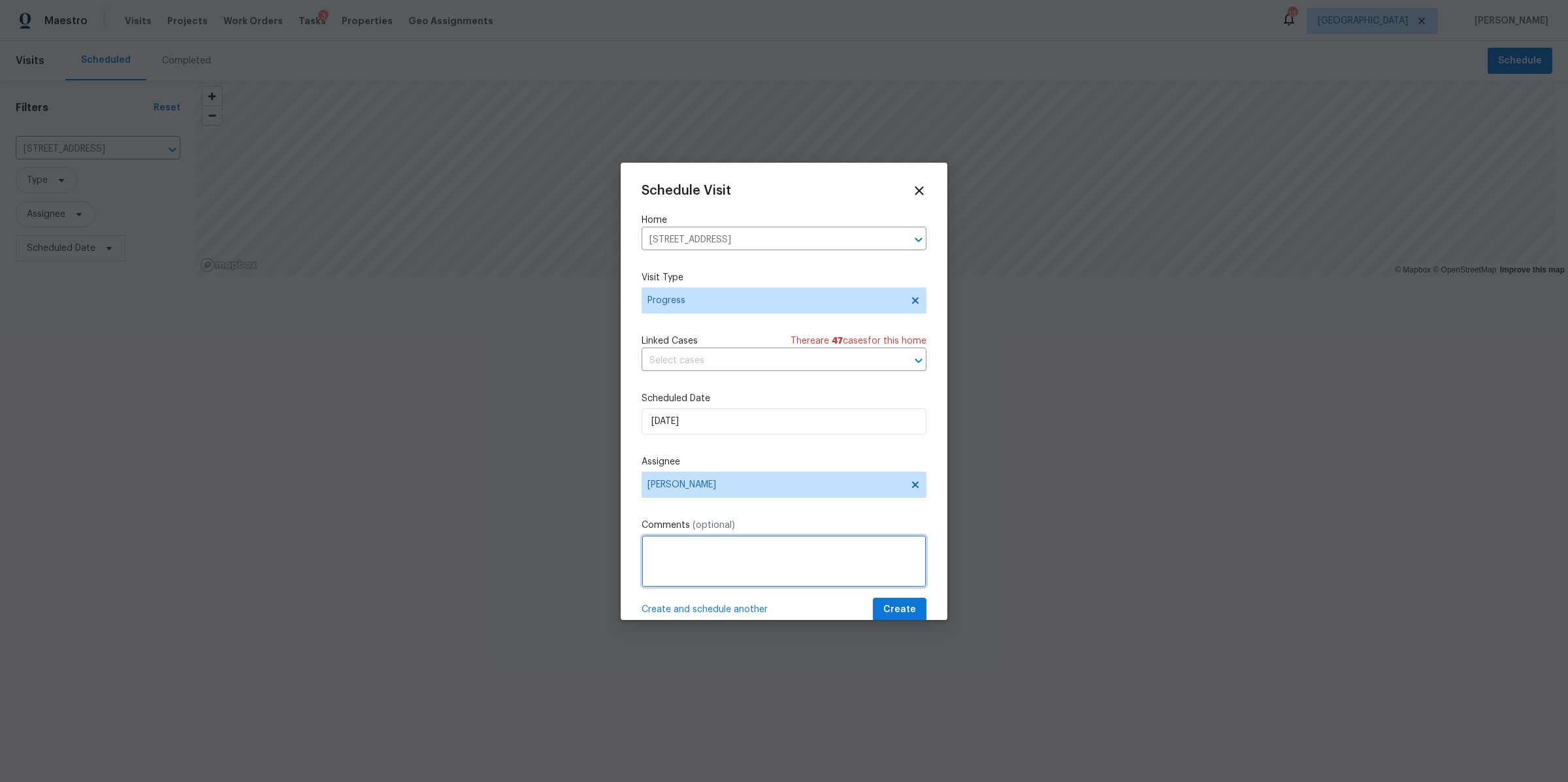
click at [692, 565] on textarea at bounding box center [784, 560] width 285 height 52
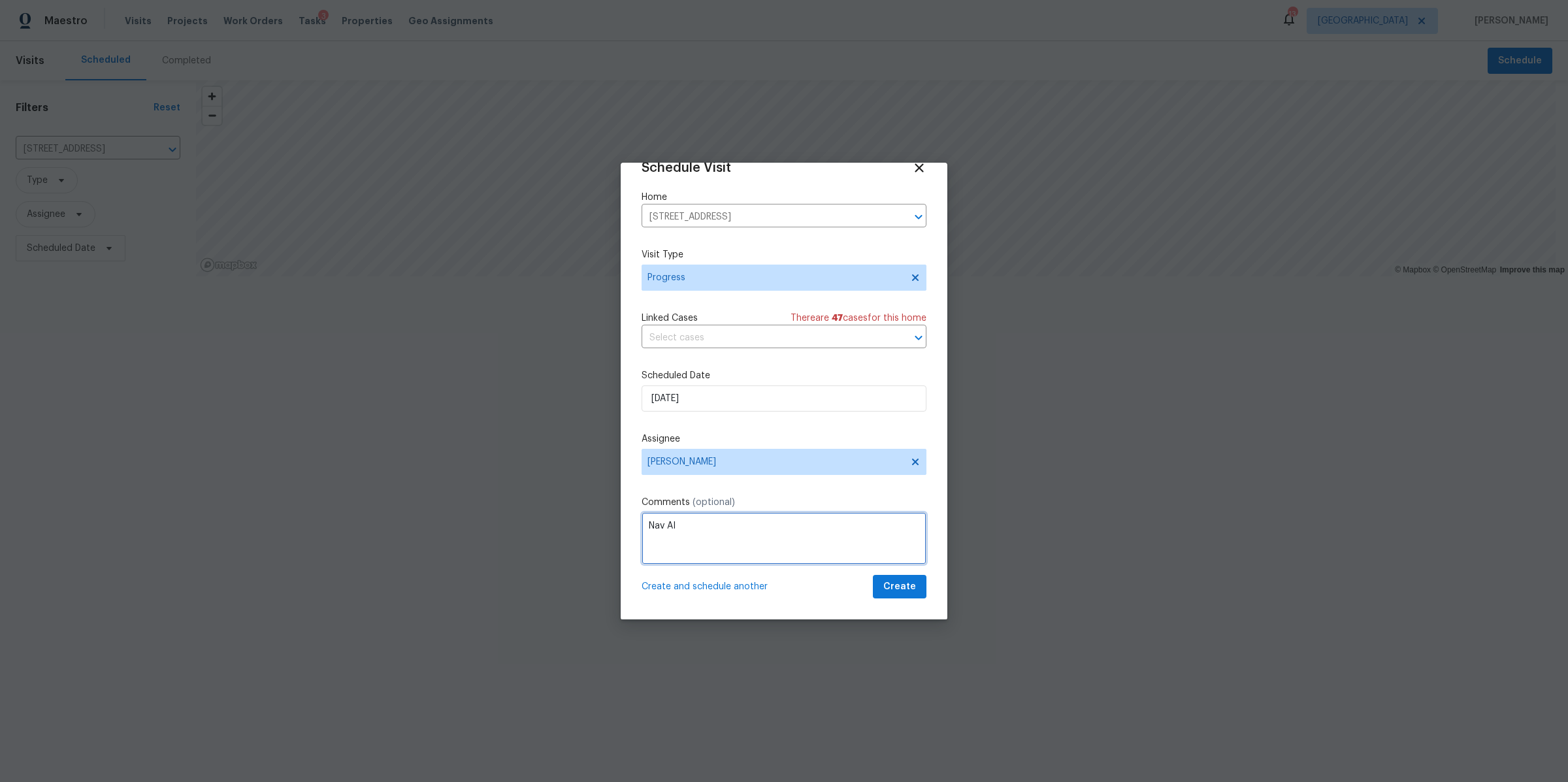
type textarea "Nav AI"
click at [886, 588] on span "Create" at bounding box center [899, 587] width 32 height 17
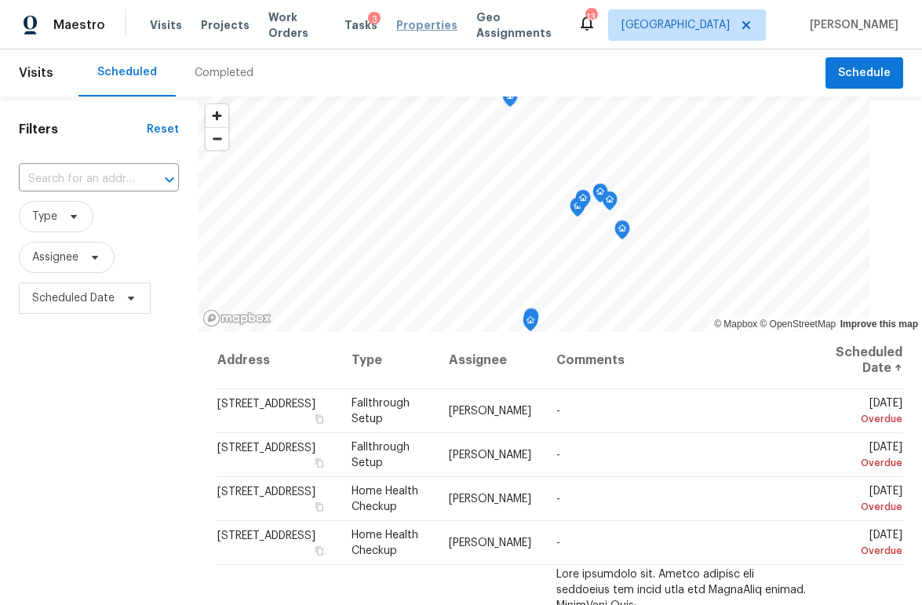
click at [433, 32] on span "Properties" at bounding box center [426, 25] width 61 height 16
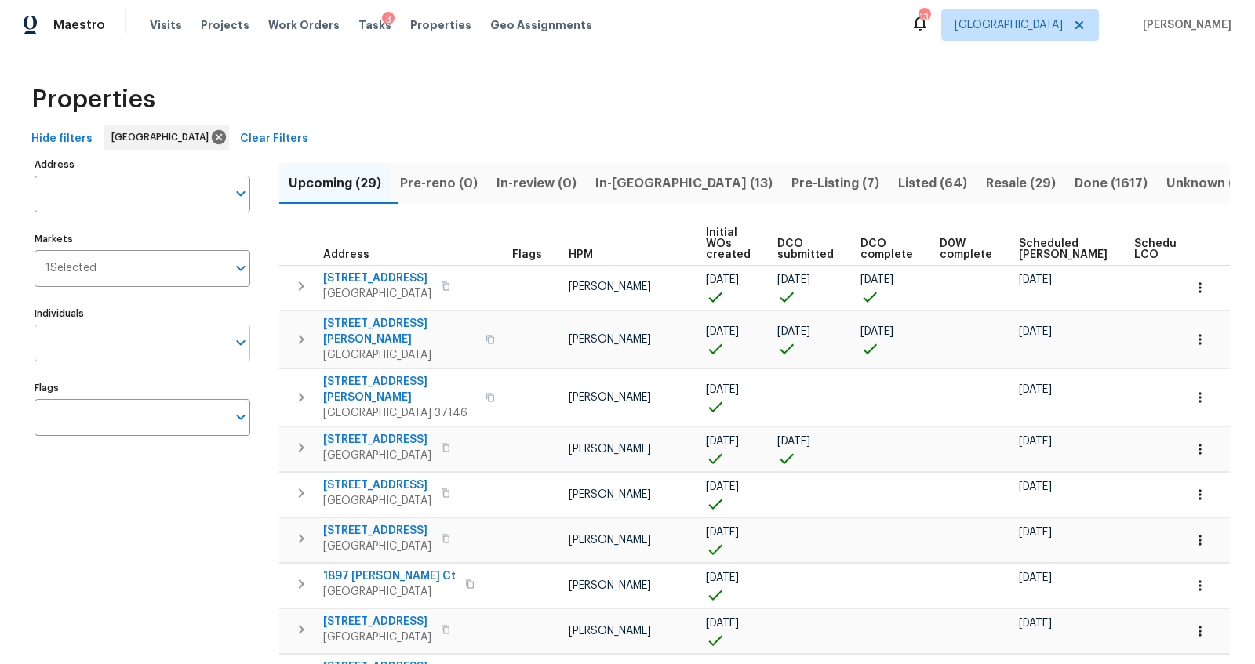
click at [163, 350] on input "Individuals" at bounding box center [131, 343] width 192 height 37
type input "eric ovalle"
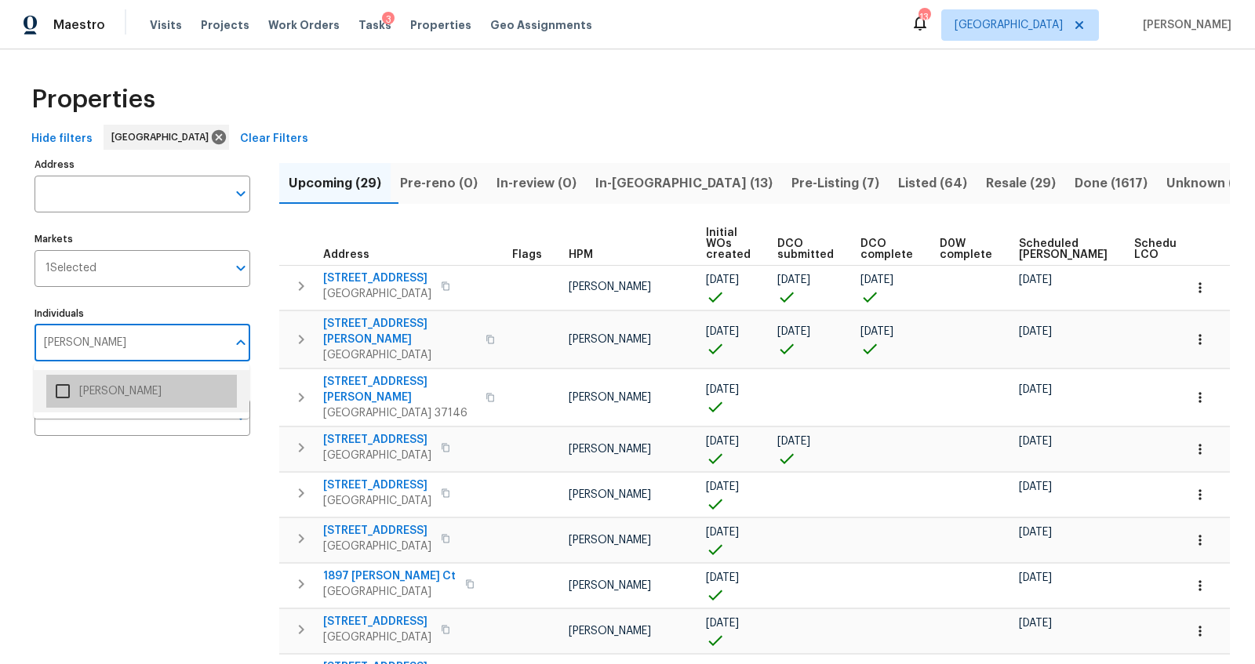
click at [116, 395] on li "[PERSON_NAME]" at bounding box center [141, 391] width 191 height 33
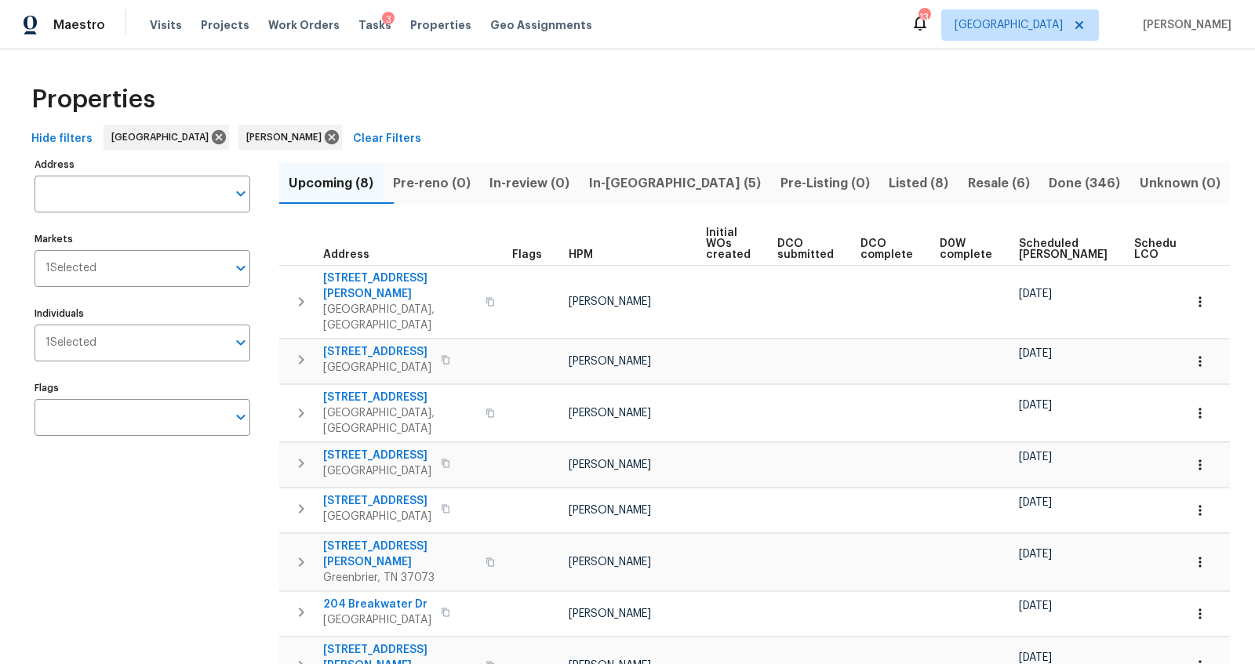
click at [921, 187] on span "Done (346)" at bounding box center [1085, 184] width 72 height 22
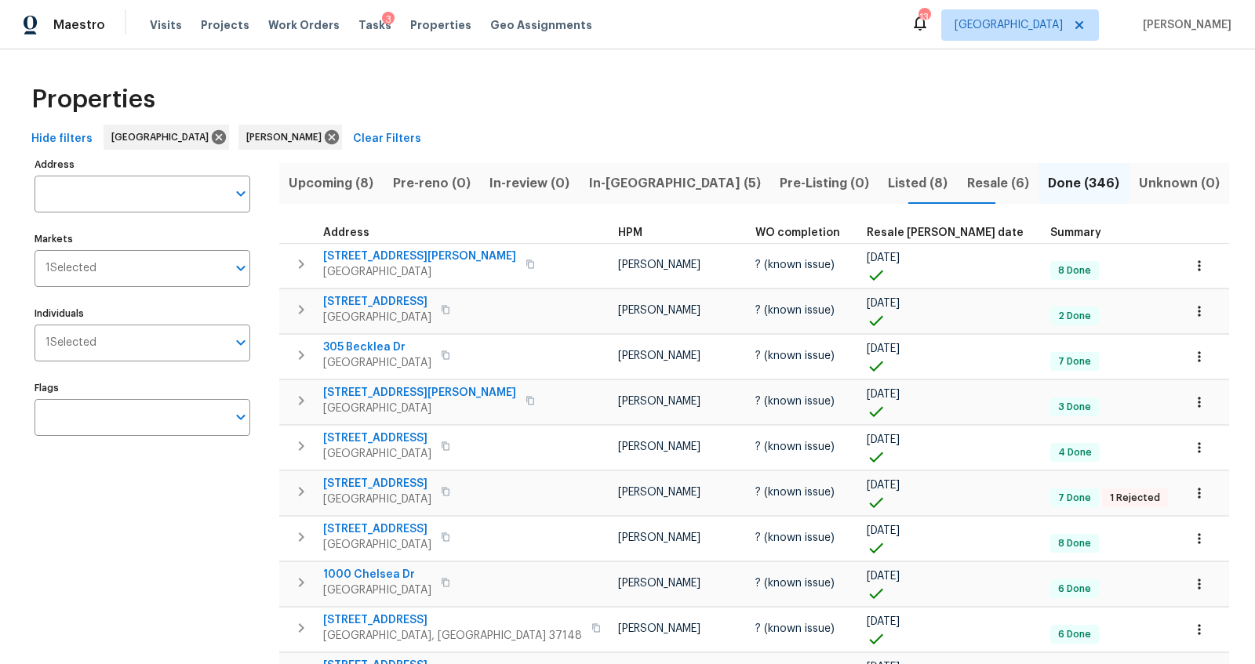
scroll to position [777, 0]
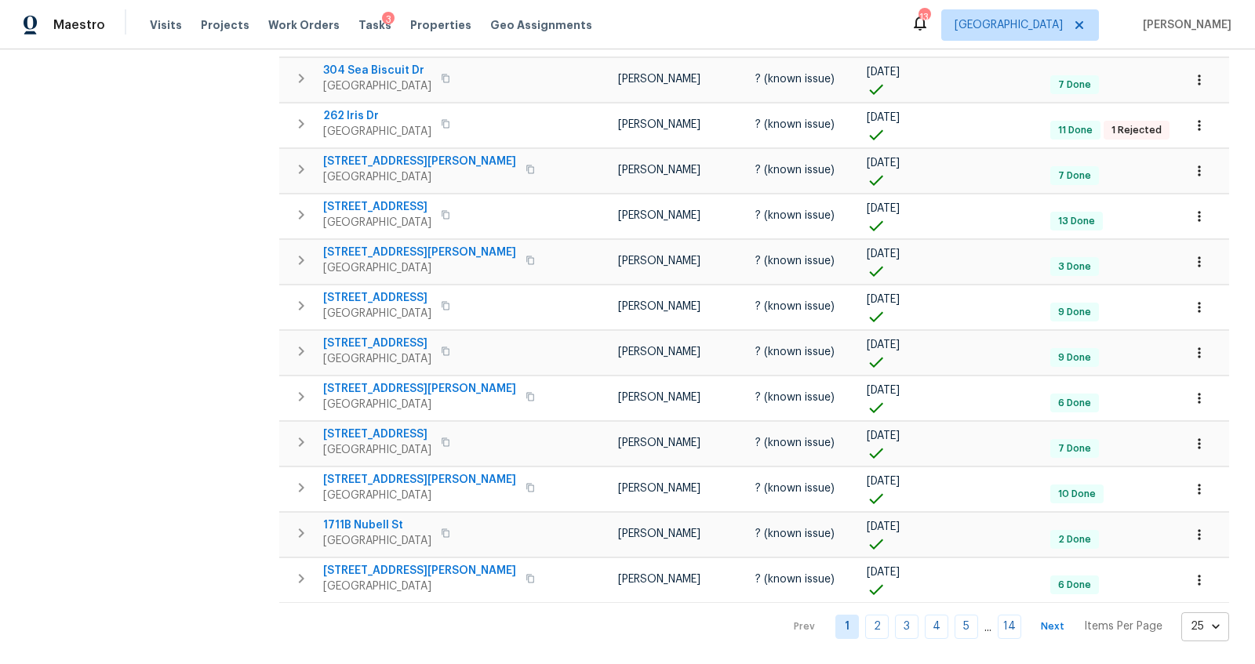
click at [921, 604] on body "Maestro Visits Projects Work Orders Tasks 3 Properties Geo Assignments 13 Nashv…" at bounding box center [627, 332] width 1255 height 664
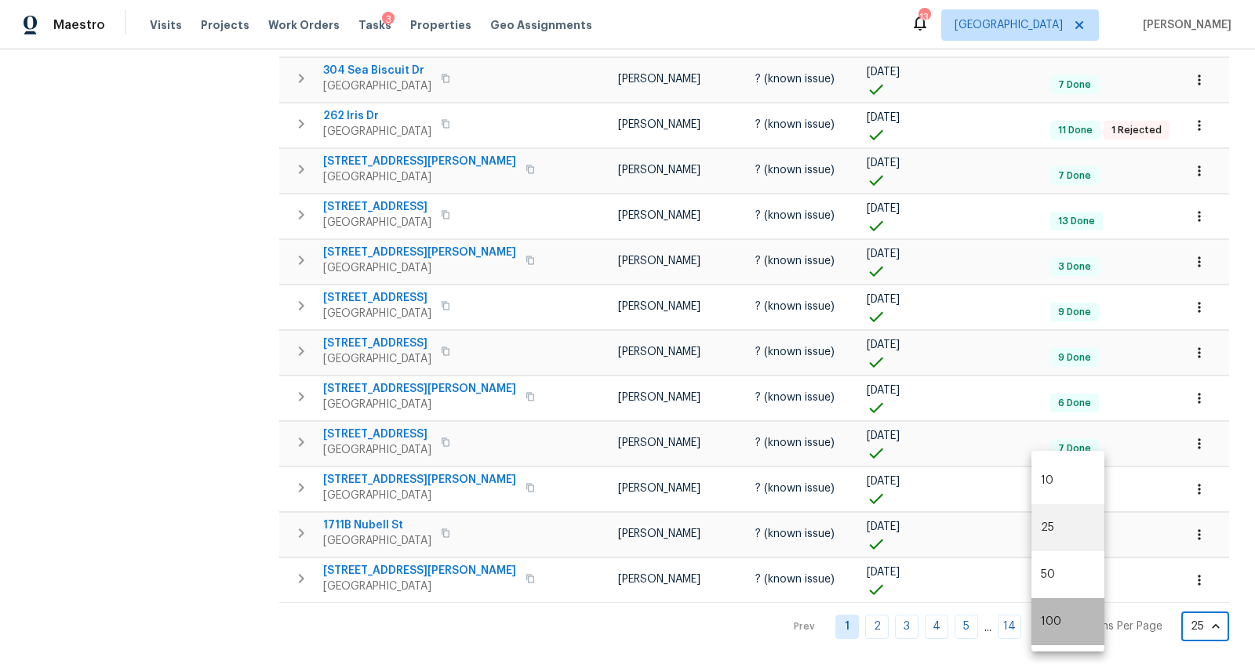
click at [921, 604] on li "100" at bounding box center [1067, 621] width 73 height 47
type input "100"
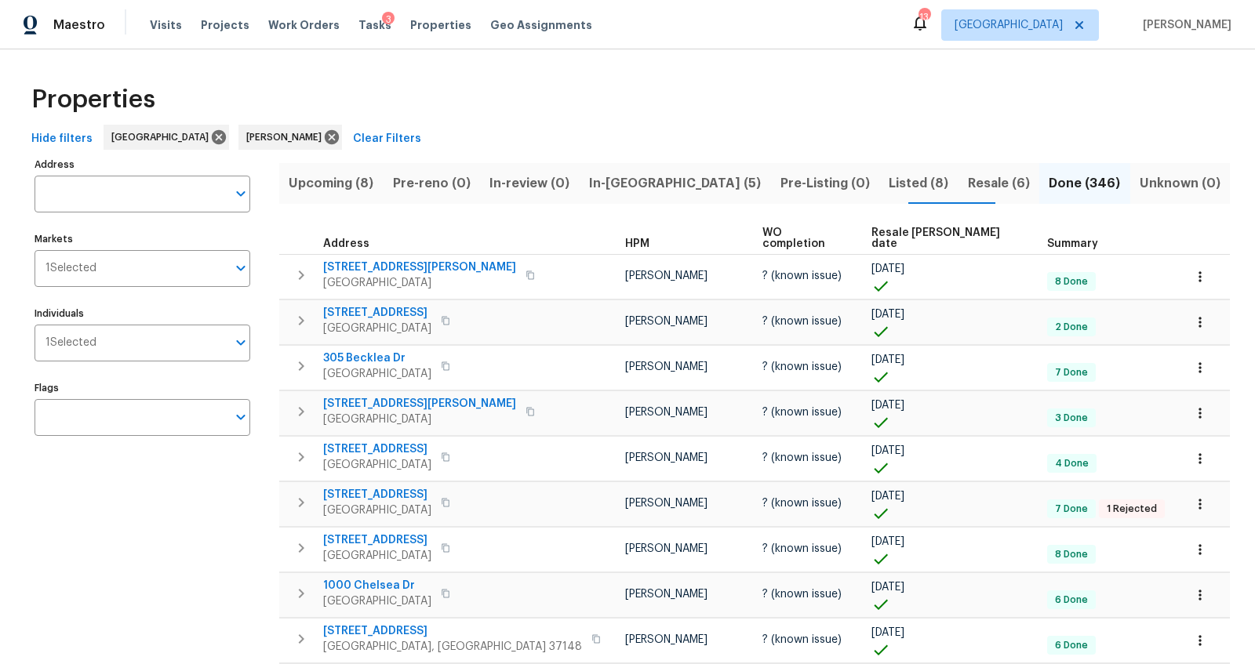
click at [871, 229] on span "Resale COE date" at bounding box center [945, 238] width 149 height 22
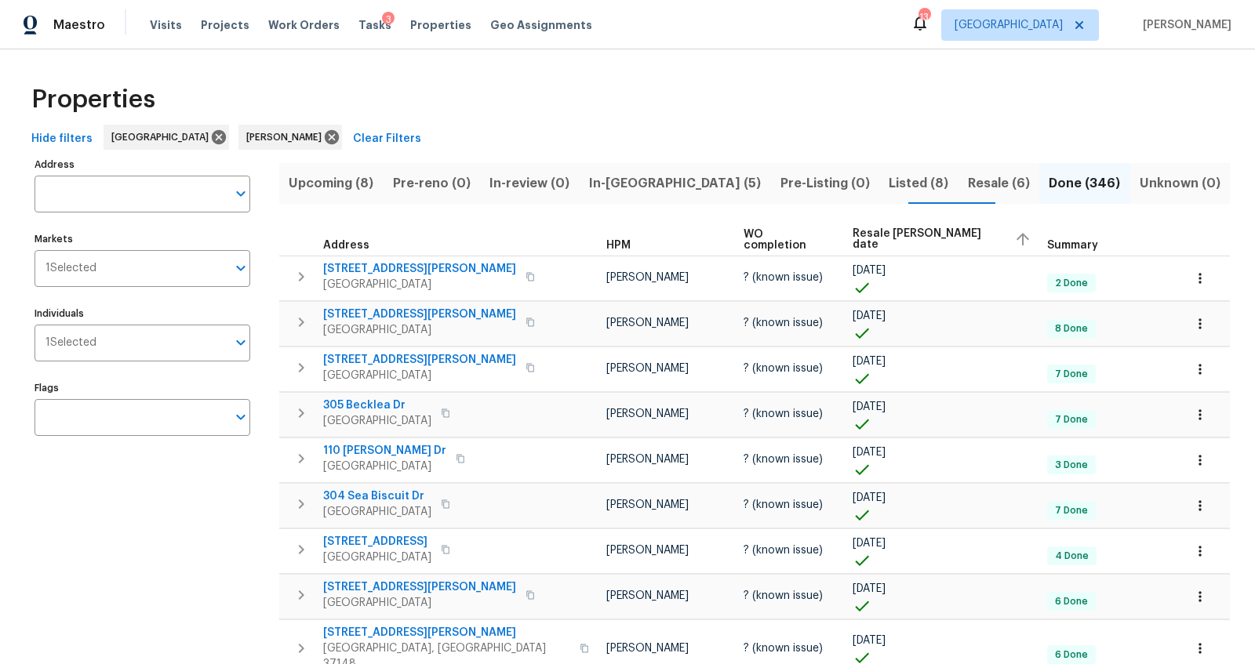
click at [853, 238] on span "Resale COE date" at bounding box center [927, 239] width 149 height 22
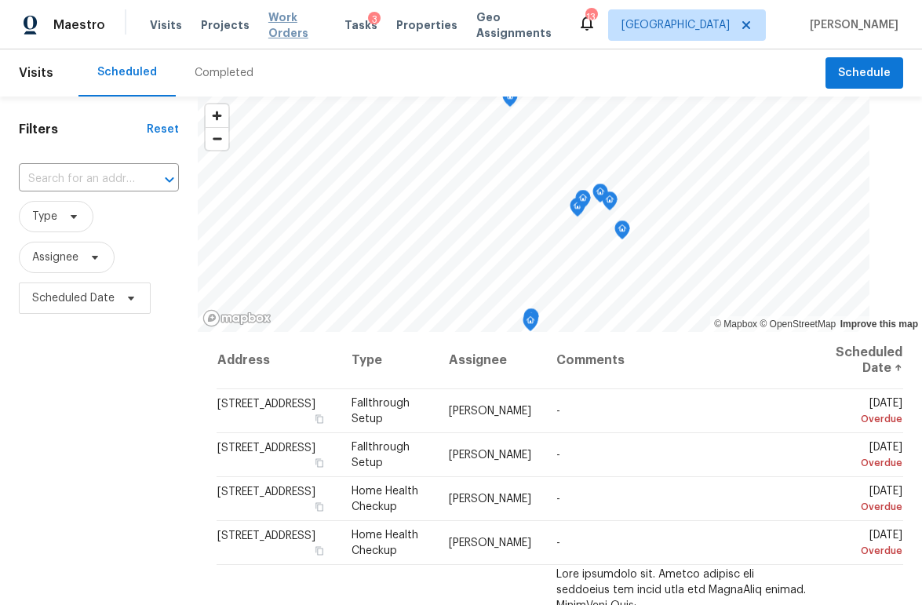
click at [297, 28] on span "Work Orders" at bounding box center [296, 24] width 57 height 31
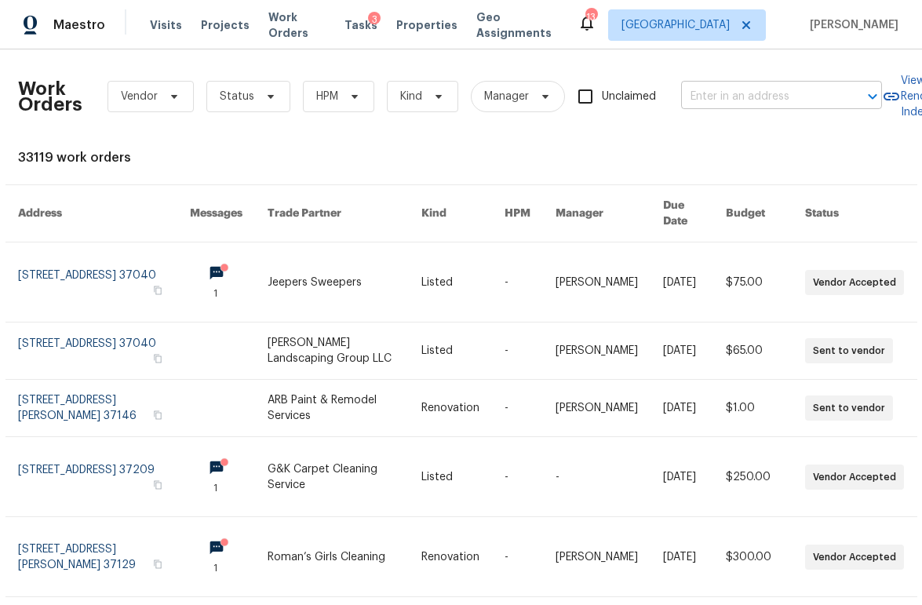
click at [730, 98] on input "text" at bounding box center [759, 97] width 157 height 24
type input "329 dee"
click at [420, 24] on span "Properties" at bounding box center [426, 25] width 61 height 16
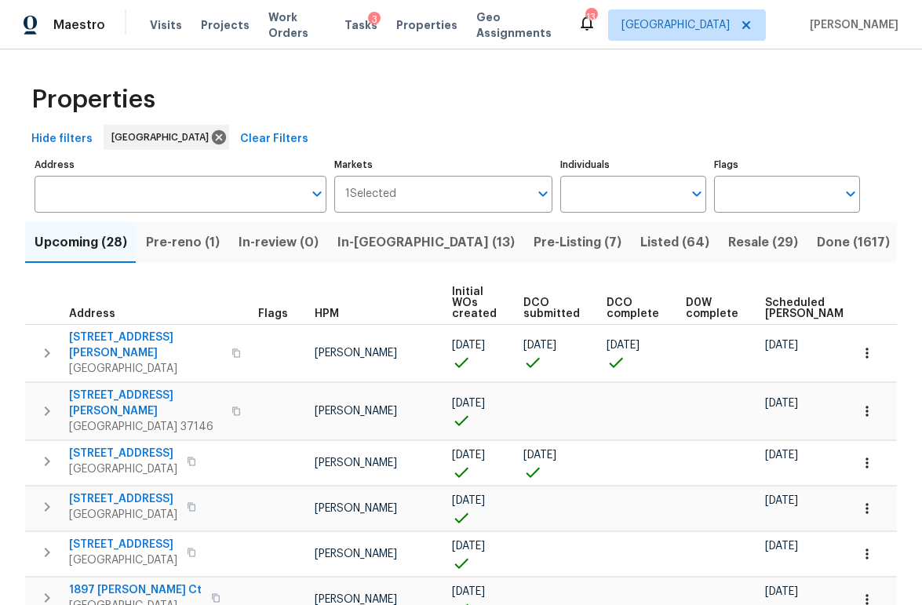
click at [158, 207] on input "Address" at bounding box center [169, 194] width 268 height 37
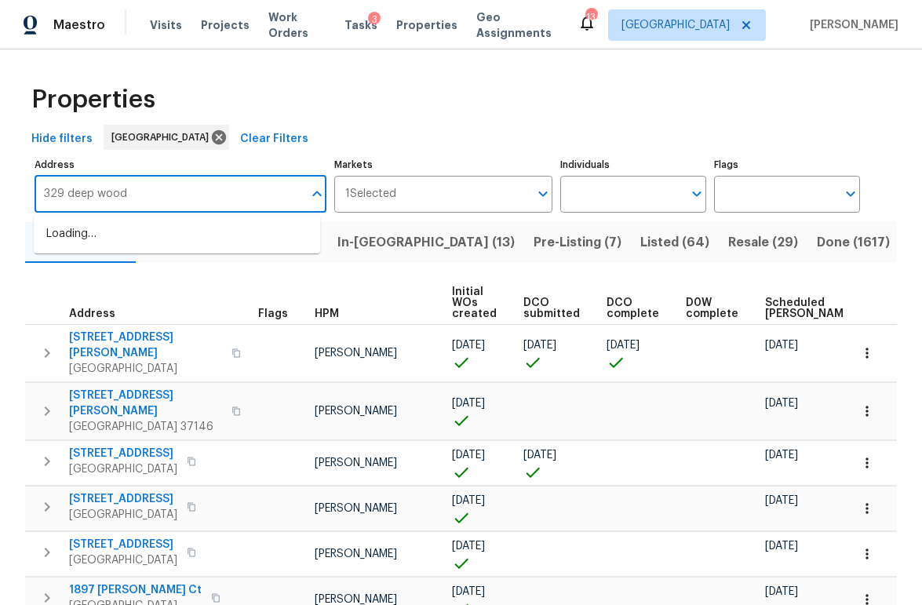
type input "329 deep [PERSON_NAME]"
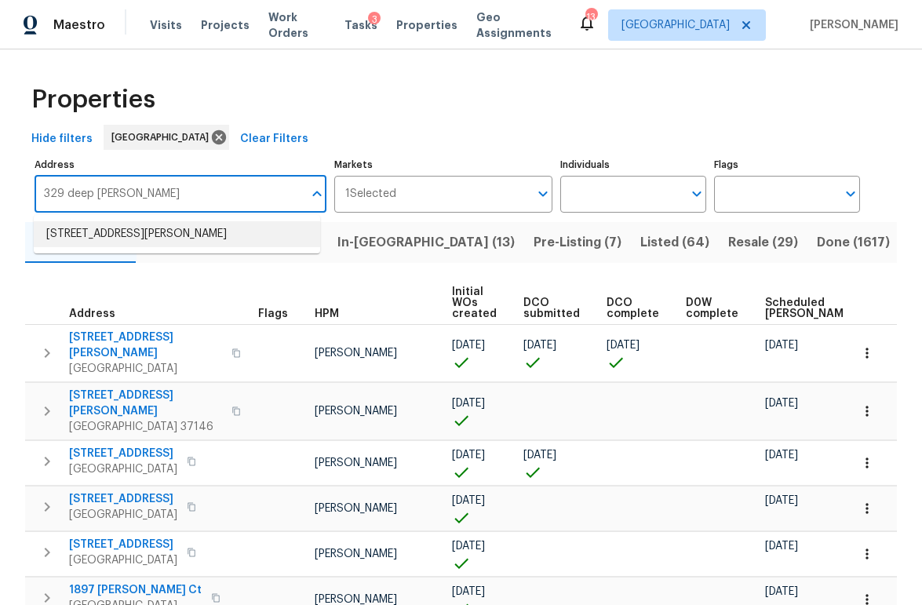
click at [164, 233] on li "[STREET_ADDRESS][PERSON_NAME]" at bounding box center [177, 234] width 286 height 26
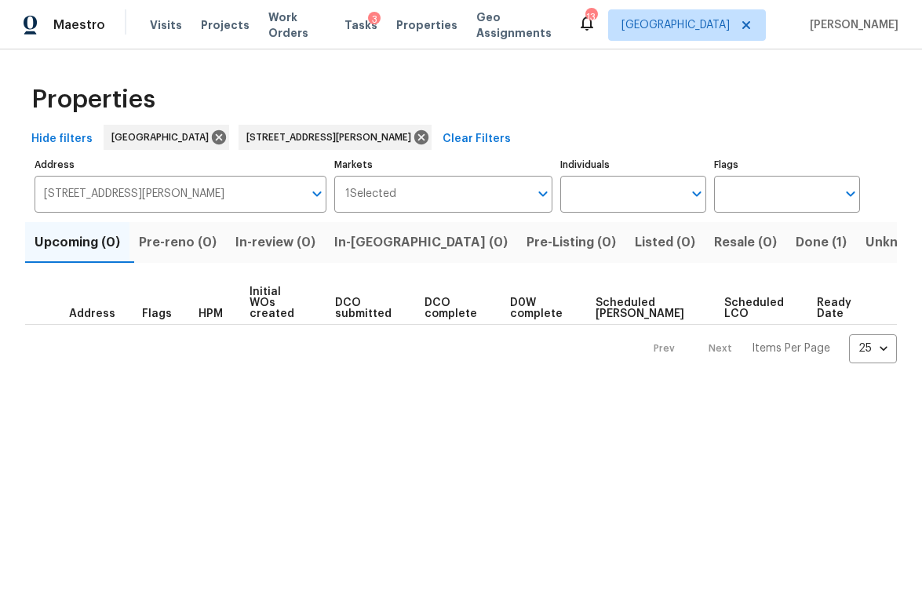
click at [795, 235] on span "Done (1)" at bounding box center [820, 242] width 51 height 22
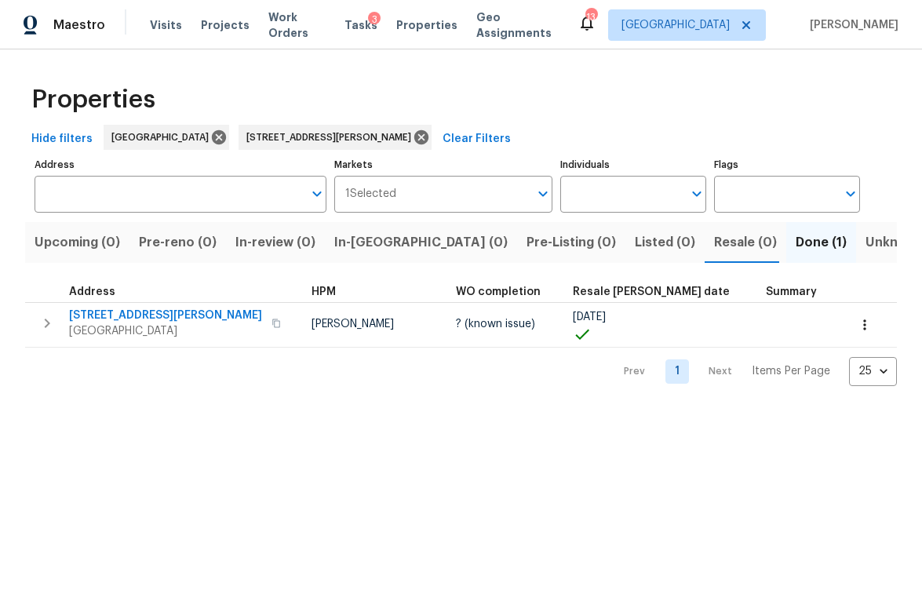
type input "[STREET_ADDRESS][PERSON_NAME]"
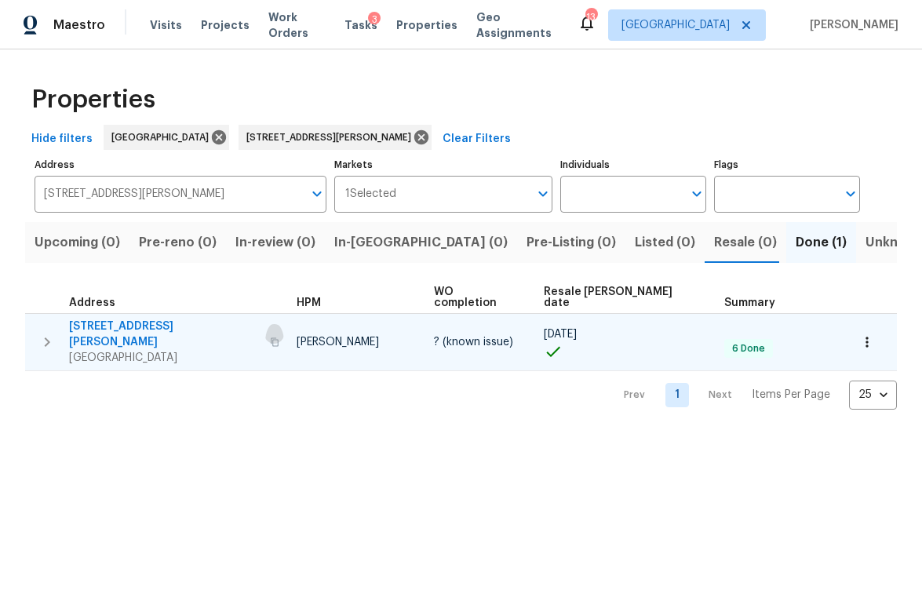
click at [270, 337] on icon "button" at bounding box center [274, 341] width 9 height 9
click at [271, 337] on icon "button" at bounding box center [275, 341] width 8 height 9
